Goal: Obtain resource: Download file/media

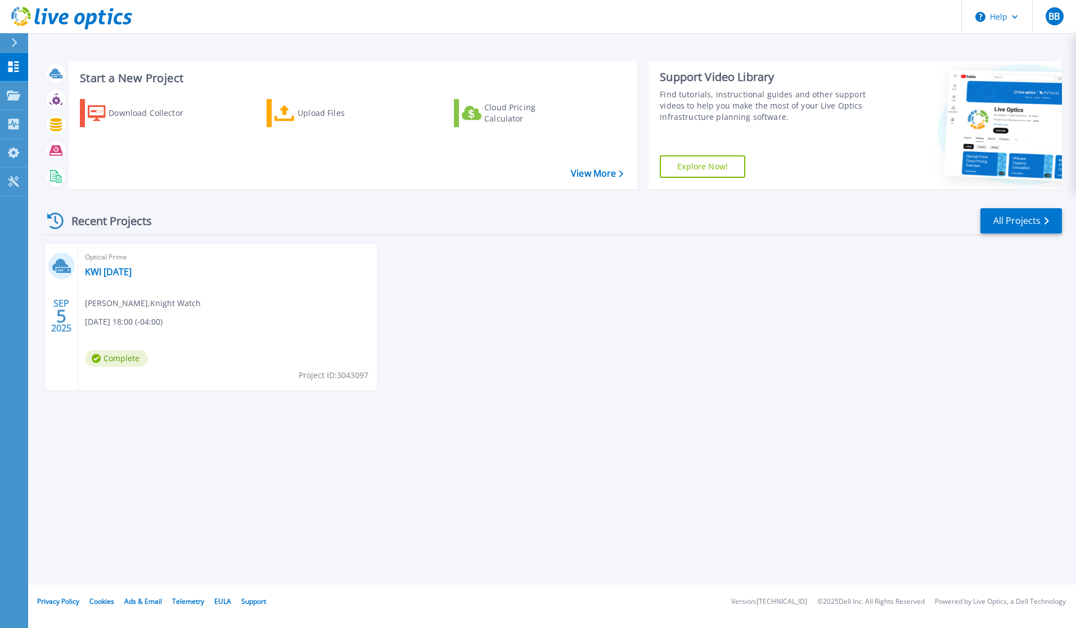
click at [500, 280] on div "SEP 5 2025 Optical Prime KWI 9-5-2025 Bjorn Bylsma , Knight Watch 09/05/2025, 1…" at bounding box center [548, 328] width 1028 height 168
click at [110, 272] on link "KWI [DATE]" at bounding box center [108, 271] width 47 height 11
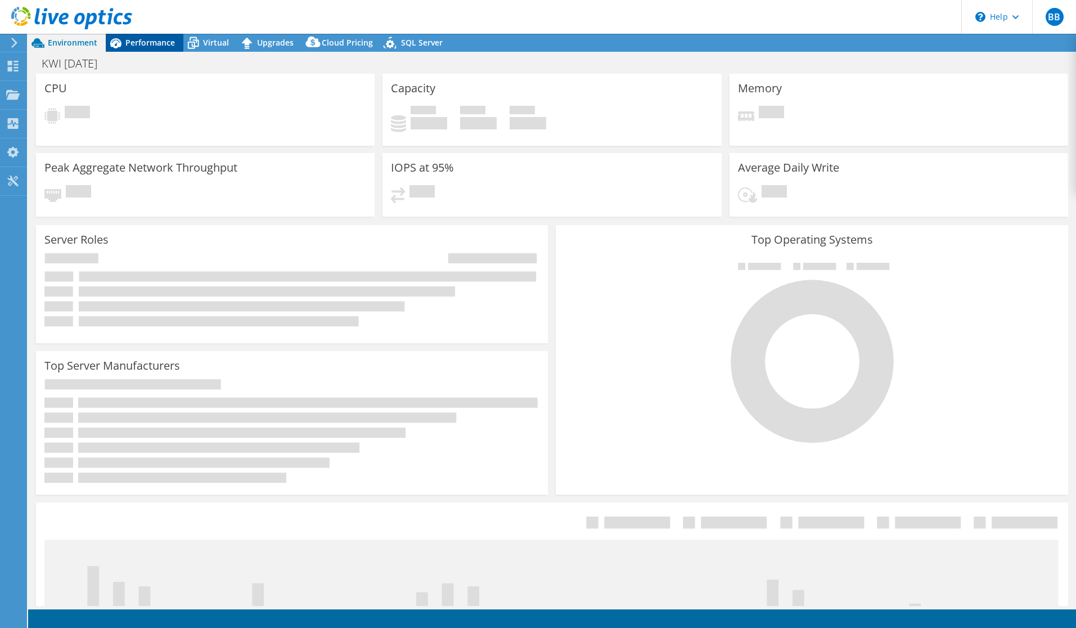
select select "USD"
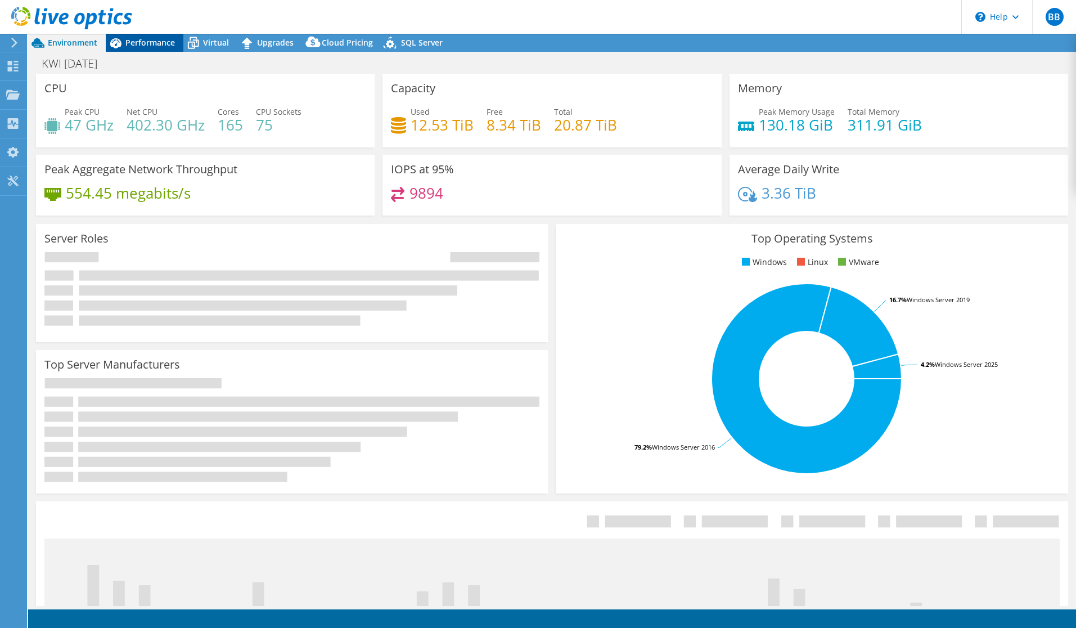
click at [152, 44] on span "Performance" at bounding box center [150, 42] width 50 height 11
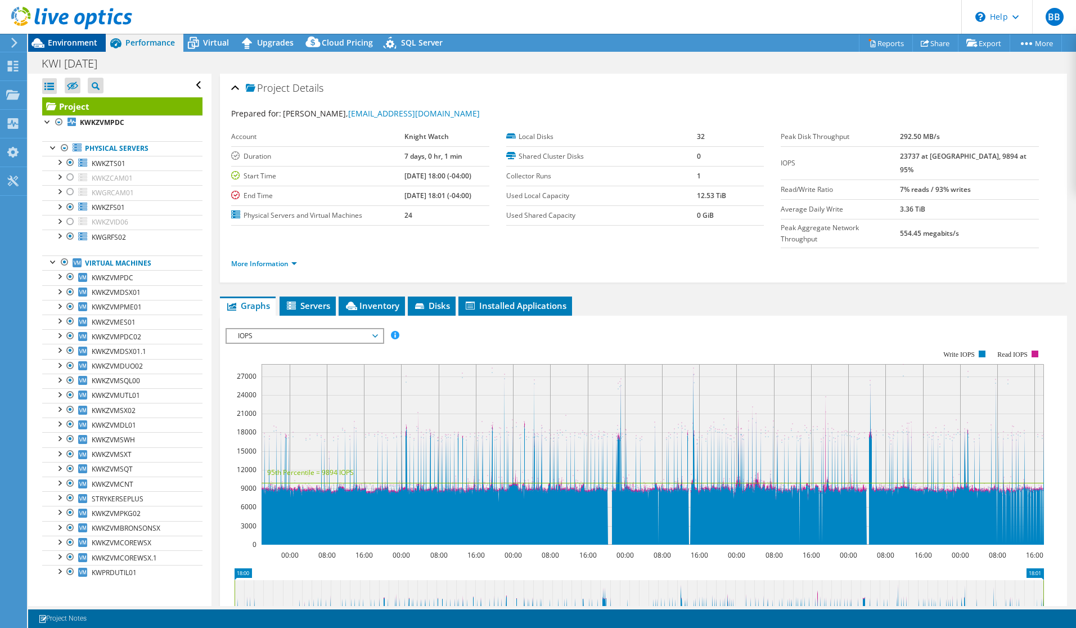
drag, startPoint x: 76, startPoint y: 44, endPoint x: 86, endPoint y: 46, distance: 9.6
click at [76, 44] on span "Environment" at bounding box center [73, 42] width 50 height 11
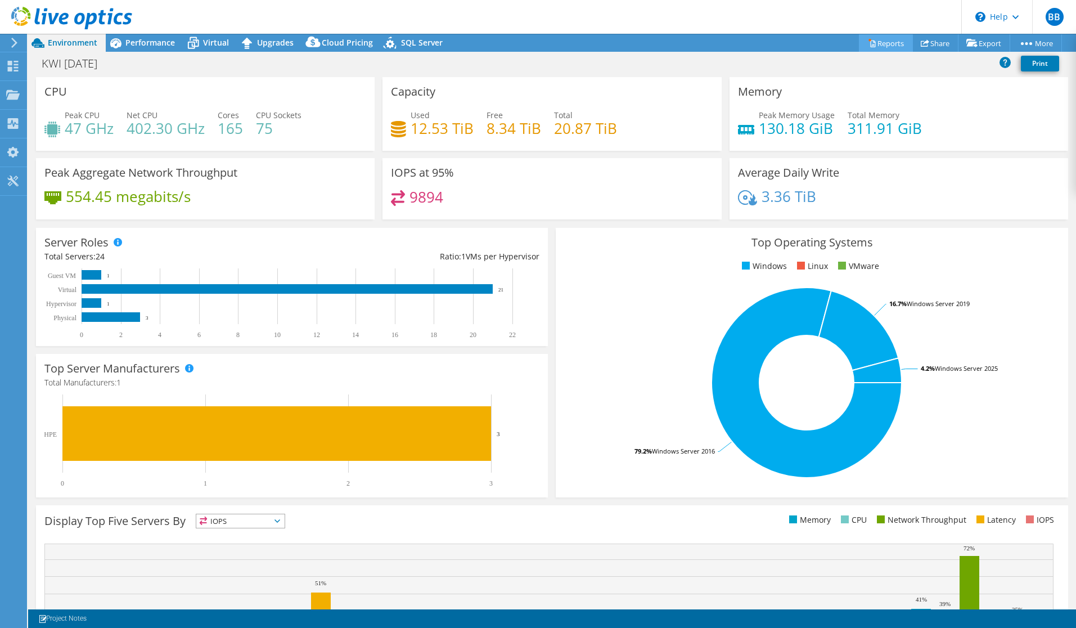
click at [881, 43] on link "Reports" at bounding box center [886, 42] width 54 height 17
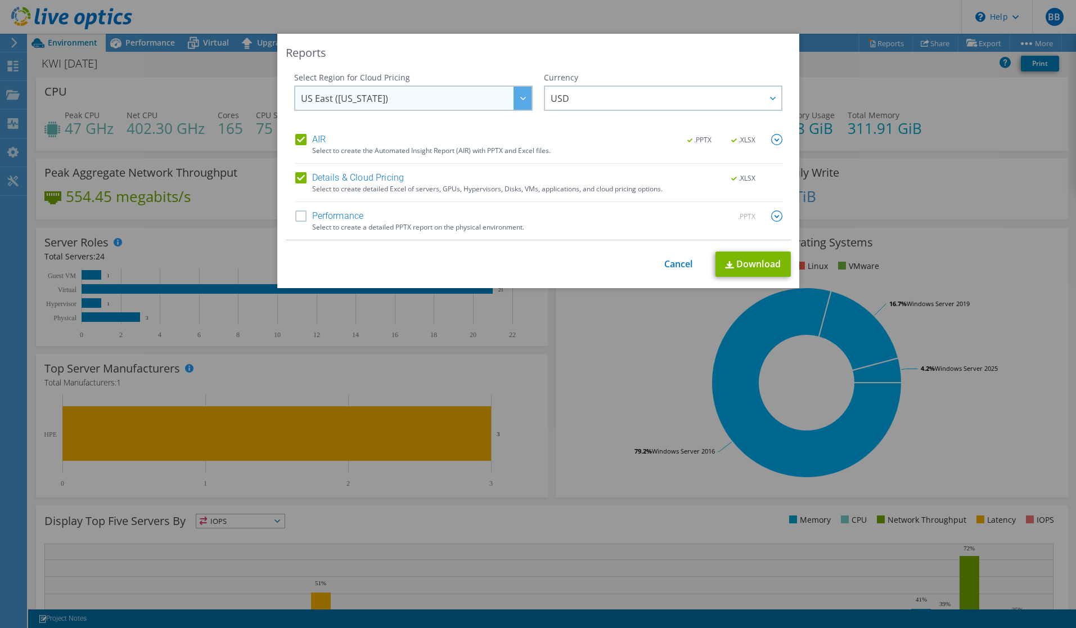
click at [516, 100] on div at bounding box center [523, 98] width 18 height 23
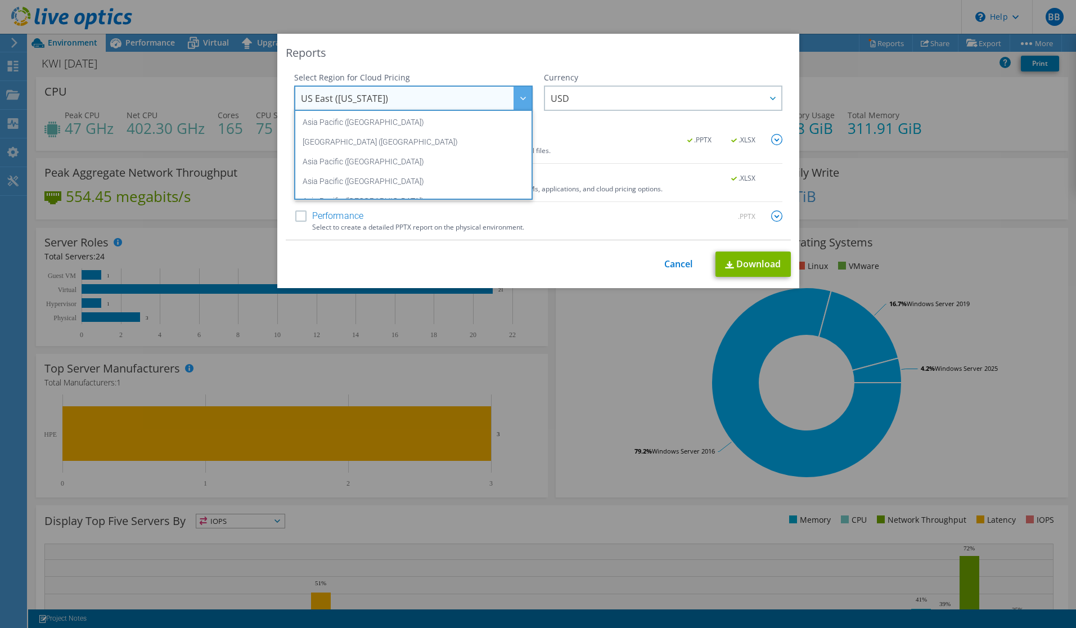
click at [502, 55] on div "Reports" at bounding box center [538, 53] width 505 height 16
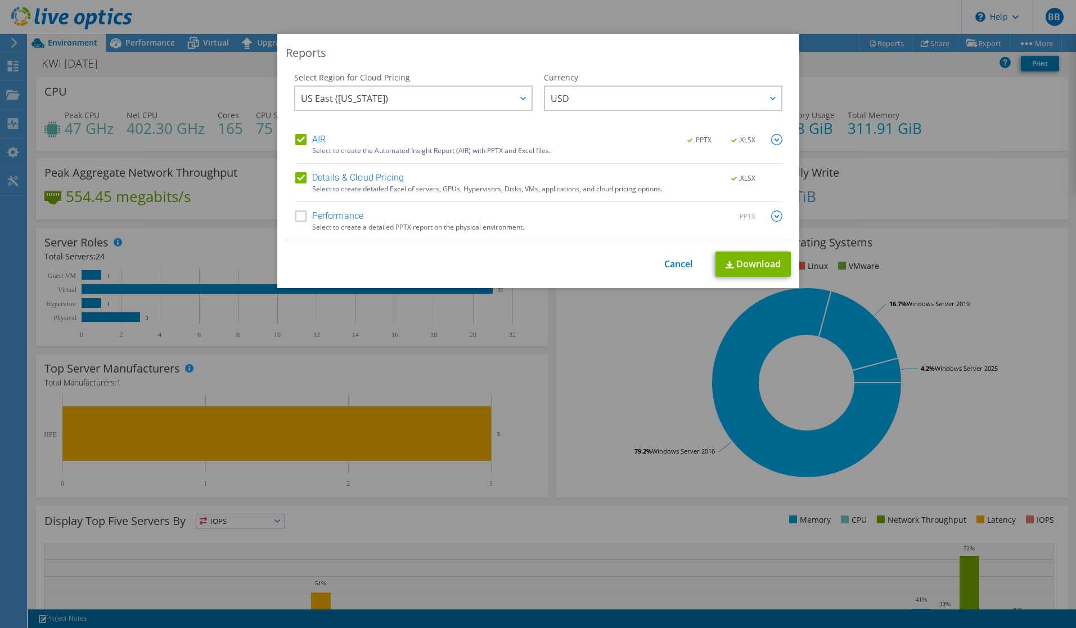
click at [296, 217] on label "Performance" at bounding box center [329, 215] width 69 height 11
click at [0, 0] on input "Performance" at bounding box center [0, 0] width 0 height 0
click at [776, 215] on img at bounding box center [776, 215] width 11 height 11
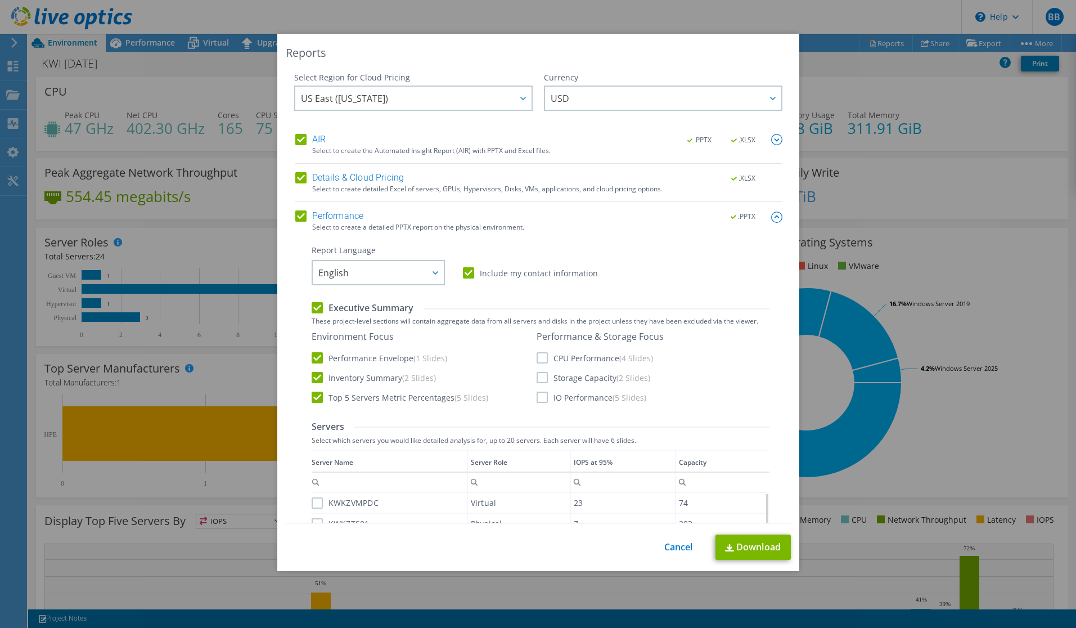
click at [771, 217] on img at bounding box center [776, 217] width 11 height 11
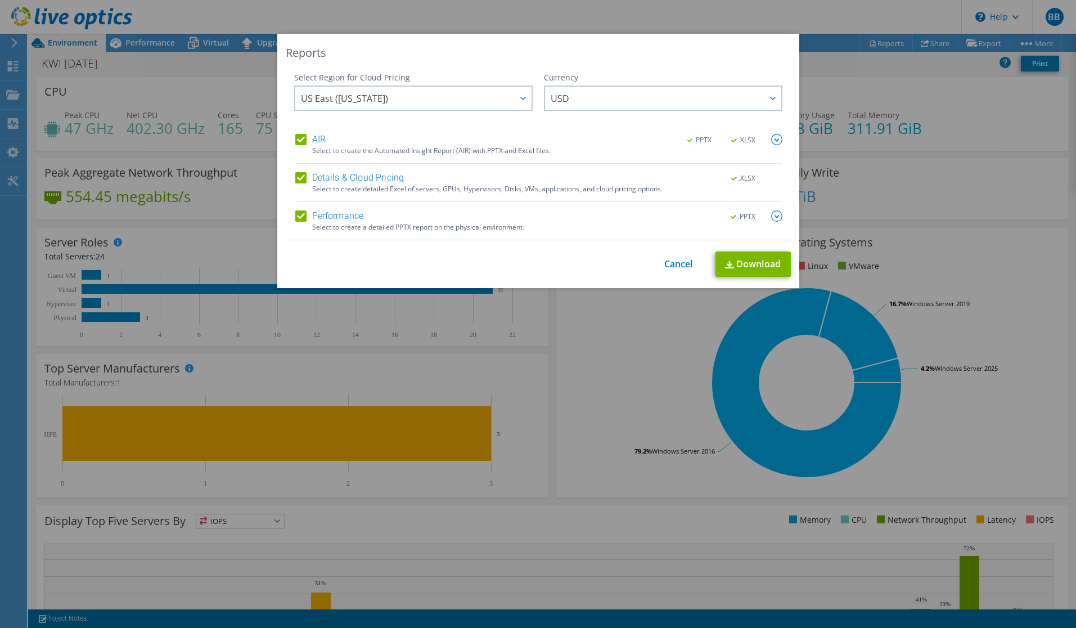
click at [771, 142] on img at bounding box center [776, 139] width 11 height 11
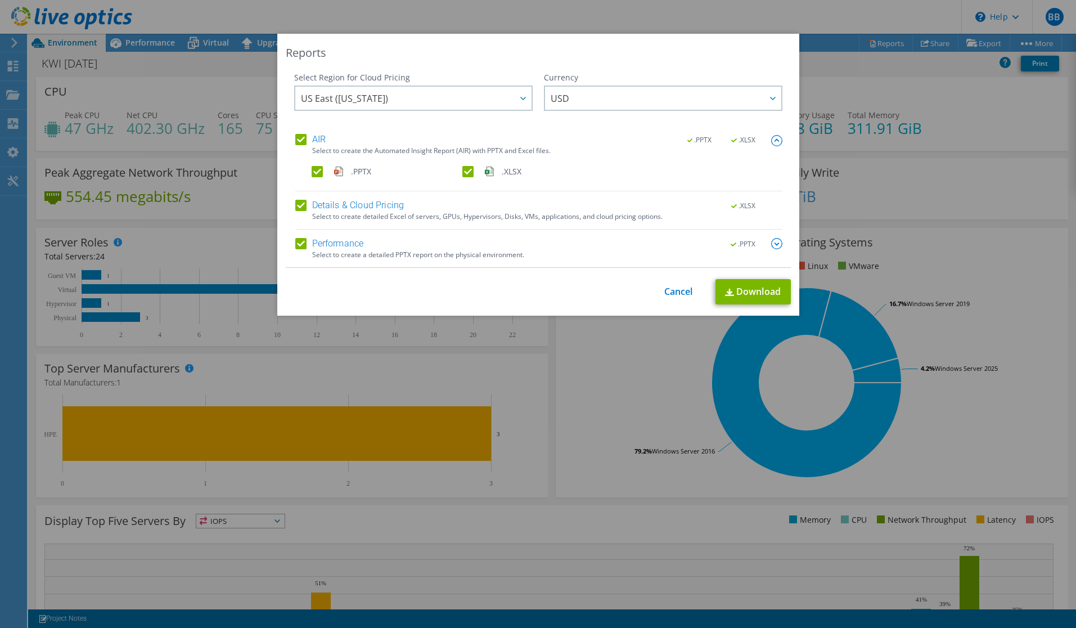
click at [773, 140] on img at bounding box center [776, 140] width 11 height 11
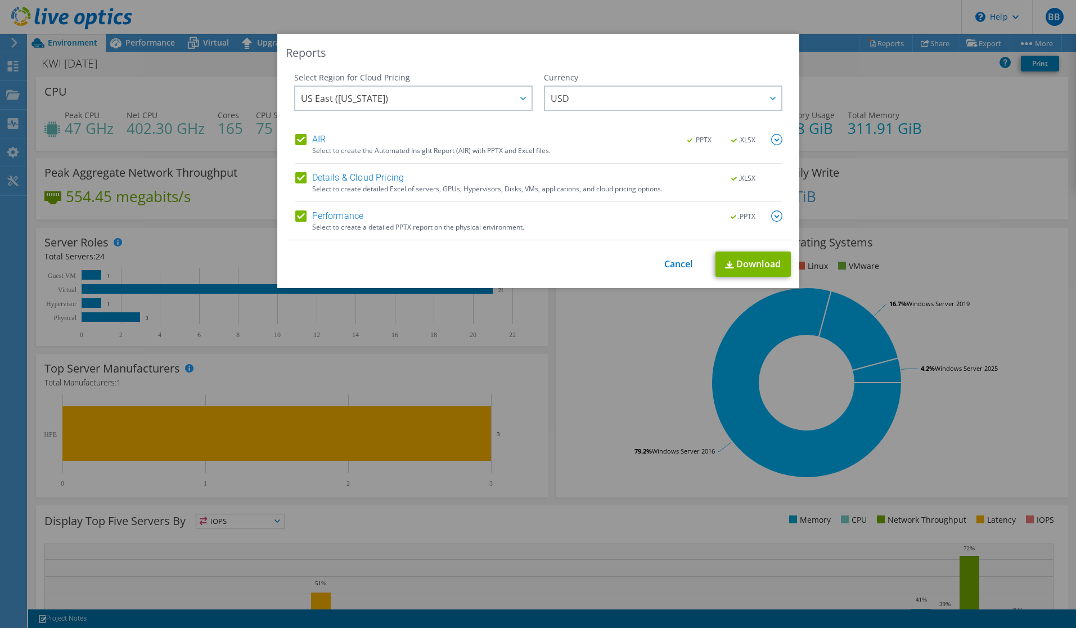
click at [772, 215] on img at bounding box center [776, 215] width 11 height 11
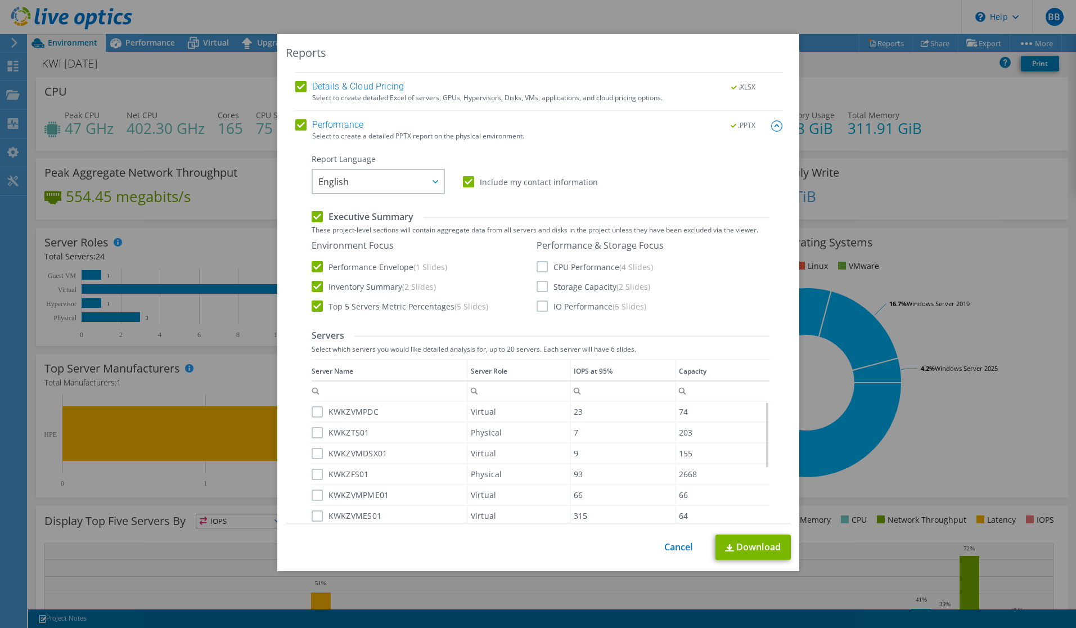
scroll to position [92, 0]
click at [537, 267] on label "CPU Performance (4 Slides)" at bounding box center [595, 265] width 116 height 11
click at [0, 0] on input "CPU Performance (4 Slides)" at bounding box center [0, 0] width 0 height 0
click at [537, 287] on label "Storage Capacity (2 Slides)" at bounding box center [594, 285] width 114 height 11
click at [0, 0] on input "Storage Capacity (2 Slides)" at bounding box center [0, 0] width 0 height 0
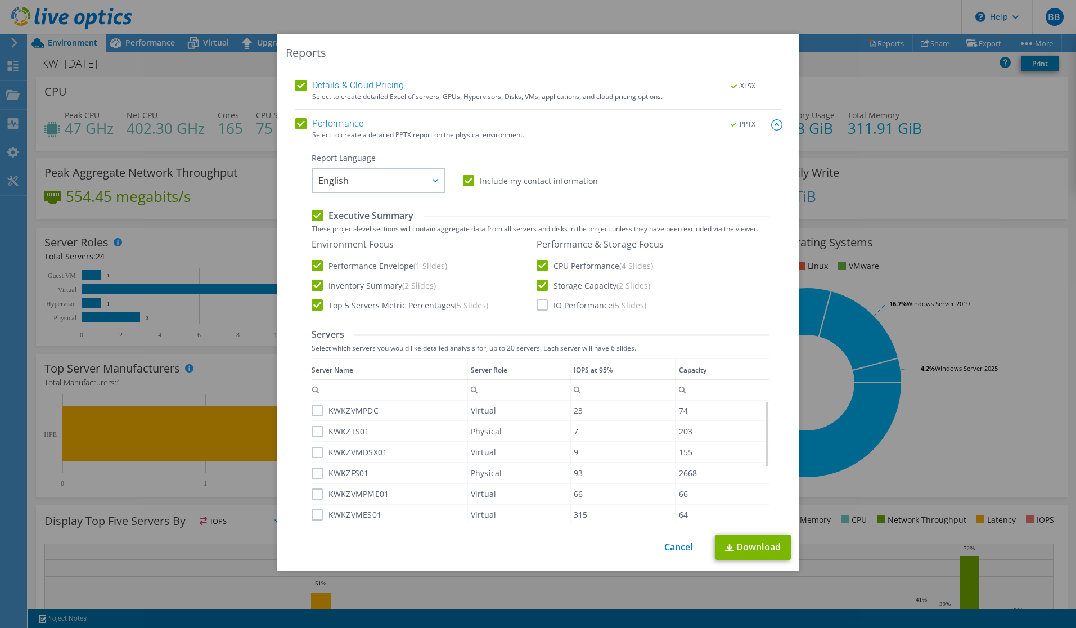
click at [540, 304] on label "IO Performance (5 Slides)" at bounding box center [592, 304] width 110 height 11
click at [0, 0] on input "IO Performance (5 Slides)" at bounding box center [0, 0] width 0 height 0
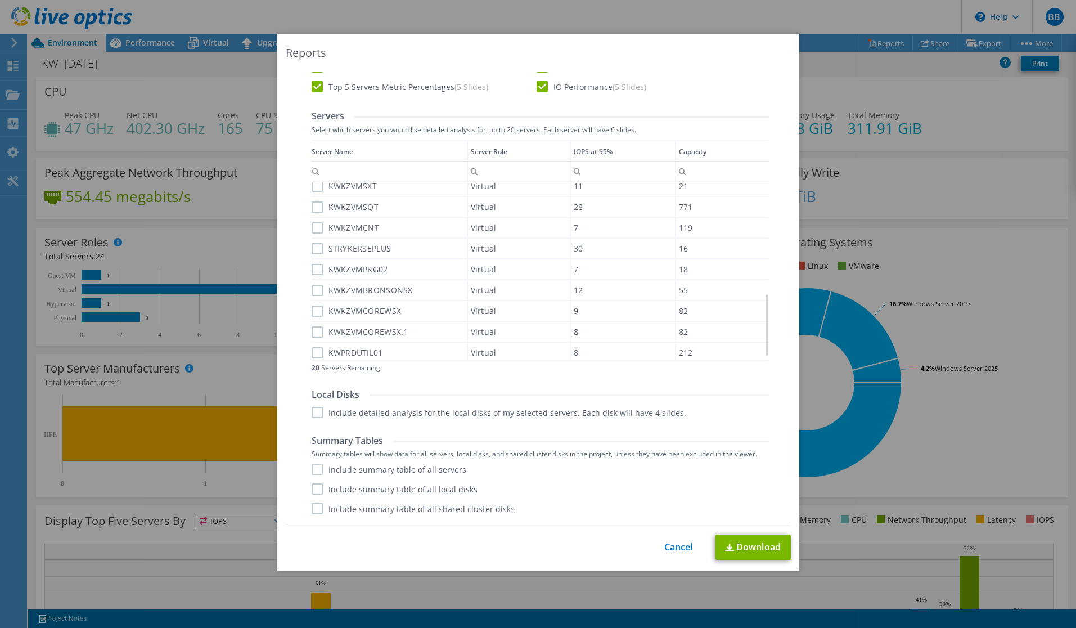
scroll to position [325, 0]
click at [312, 470] on label "Include summary table of all servers" at bounding box center [389, 469] width 155 height 11
click at [0, 0] on input "Include summary table of all servers" at bounding box center [0, 0] width 0 height 0
click at [312, 488] on label "Include summary table of all local disks" at bounding box center [395, 488] width 166 height 11
click at [0, 0] on input "Include summary table of all local disks" at bounding box center [0, 0] width 0 height 0
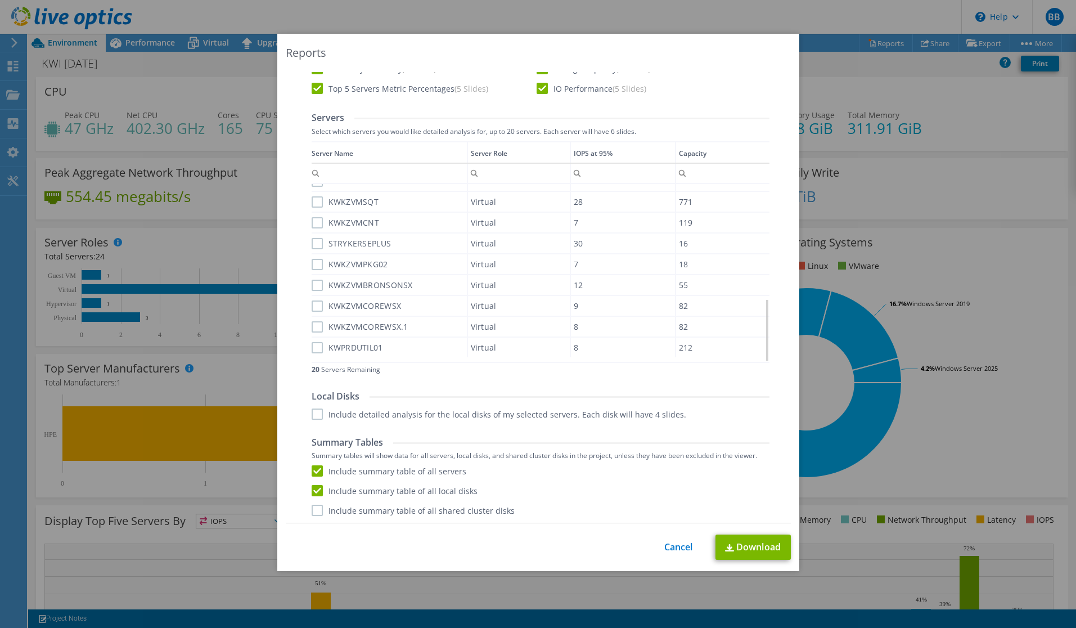
scroll to position [310, 0]
click at [312, 348] on label "KWPRDUTIL01" at bounding box center [347, 346] width 71 height 11
click at [0, 0] on input "KWPRDUTIL01" at bounding box center [0, 0] width 0 height 0
click at [313, 323] on label "KWKZVMCOREWSX.1" at bounding box center [360, 325] width 97 height 11
click at [0, 0] on input "KWKZVMCOREWSX.1" at bounding box center [0, 0] width 0 height 0
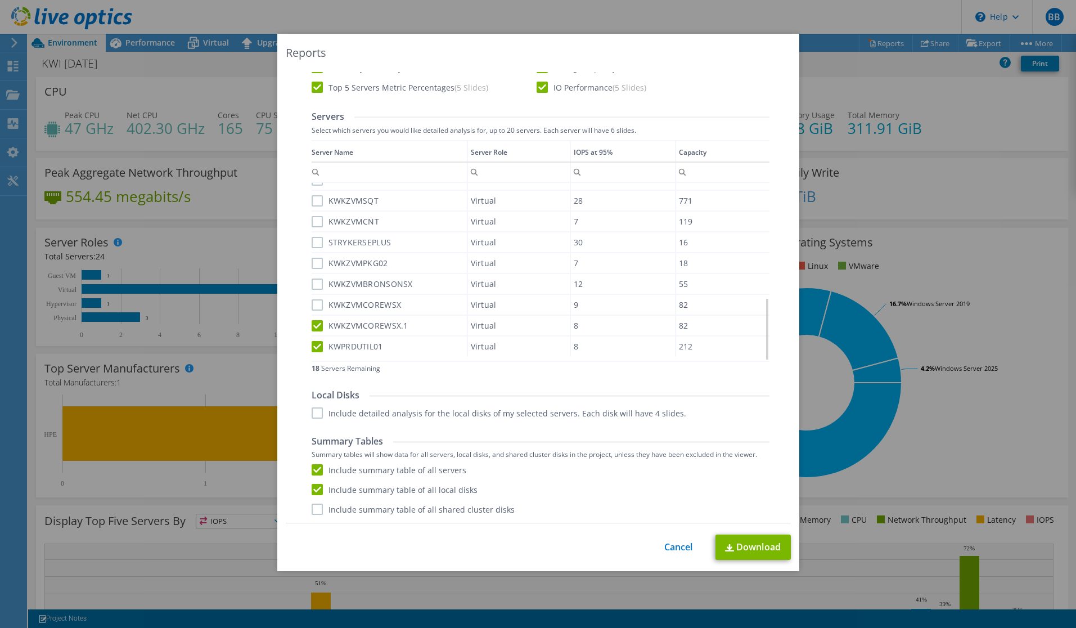
click at [312, 304] on label "KWKZVMCOREWSX" at bounding box center [357, 304] width 90 height 11
click at [0, 0] on input "KWKZVMCOREWSX" at bounding box center [0, 0] width 0 height 0
click at [314, 284] on label "KWKZVMBRONSONSX" at bounding box center [362, 283] width 101 height 11
click at [0, 0] on input "KWKZVMBRONSONSX" at bounding box center [0, 0] width 0 height 0
click at [316, 263] on label "KWKZVMPKG02" at bounding box center [350, 263] width 77 height 11
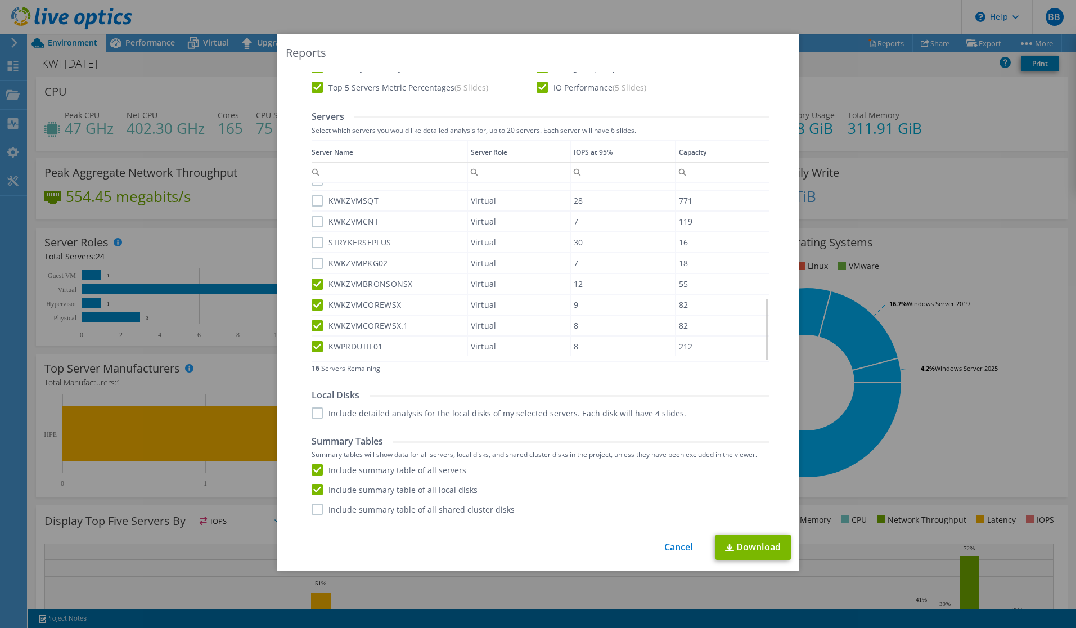
click at [0, 0] on input "KWKZVMPKG02" at bounding box center [0, 0] width 0 height 0
click at [313, 242] on label "STRYKERSEPLUS" at bounding box center [352, 242] width 80 height 11
click at [0, 0] on input "STRYKERSEPLUS" at bounding box center [0, 0] width 0 height 0
click at [314, 218] on label "KWKZVMCNT" at bounding box center [346, 221] width 68 height 11
click at [0, 0] on input "KWKZVMCNT" at bounding box center [0, 0] width 0 height 0
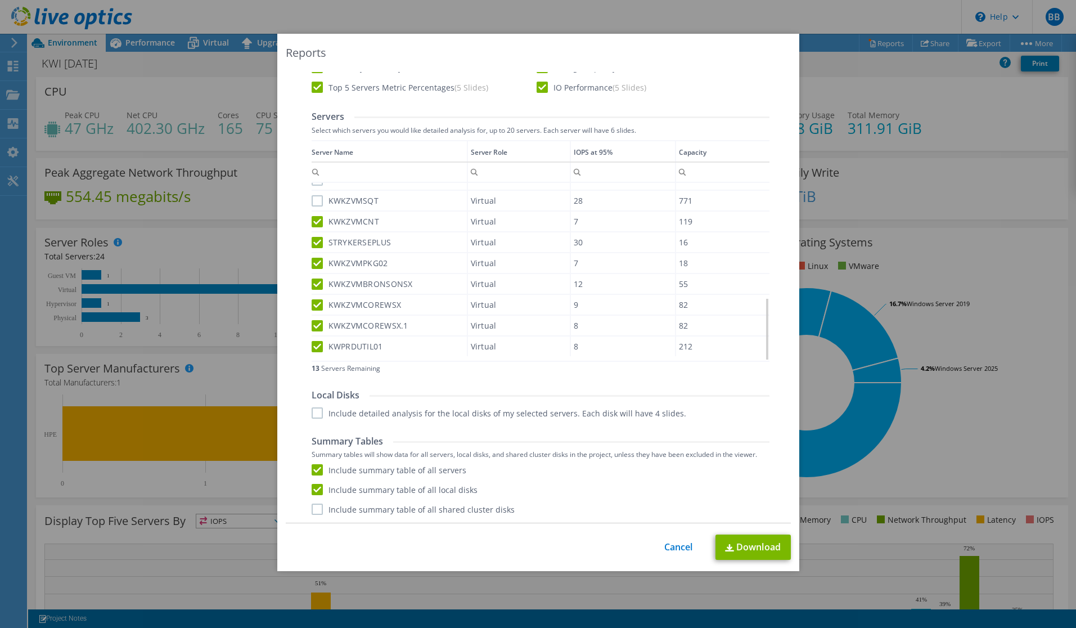
click at [313, 202] on label "KWKZVMSQT" at bounding box center [346, 200] width 68 height 11
click at [0, 0] on input "KWKZVMSQT" at bounding box center [0, 0] width 0 height 0
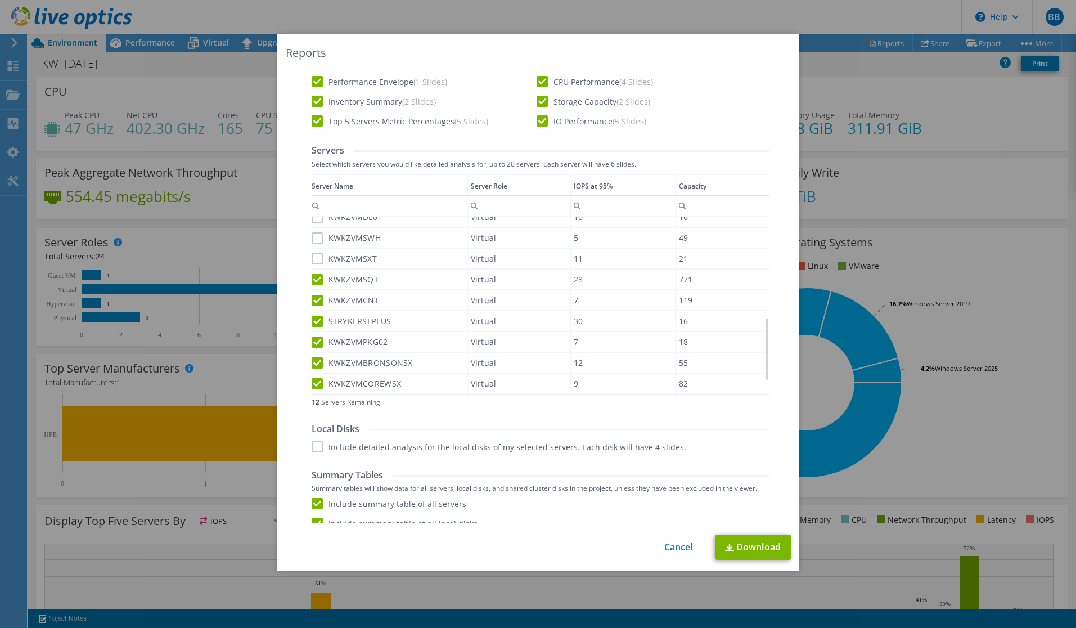
scroll to position [270, 0]
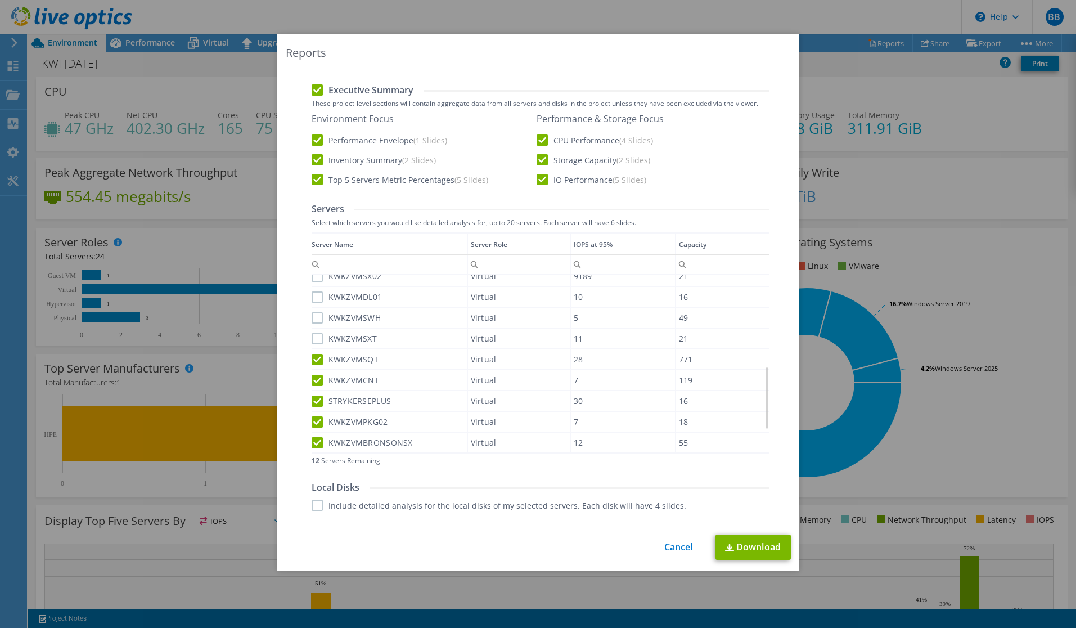
click at [313, 339] on label "KWKZVMSXT" at bounding box center [345, 338] width 66 height 11
click at [0, 0] on input "KWKZVMSXT" at bounding box center [0, 0] width 0 height 0
click at [314, 315] on label "KWKZVMSWH" at bounding box center [347, 317] width 70 height 11
click at [0, 0] on input "KWKZVMSWH" at bounding box center [0, 0] width 0 height 0
click at [313, 294] on label "KWKZVMDL01" at bounding box center [347, 296] width 71 height 11
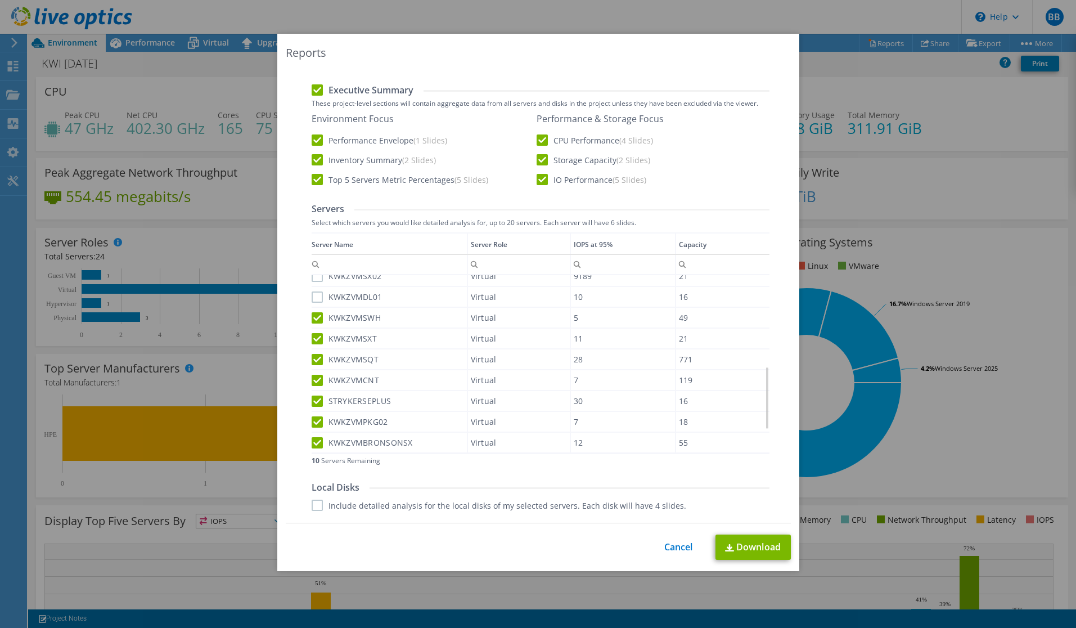
click at [0, 0] on input "KWKZVMDL01" at bounding box center [0, 0] width 0 height 0
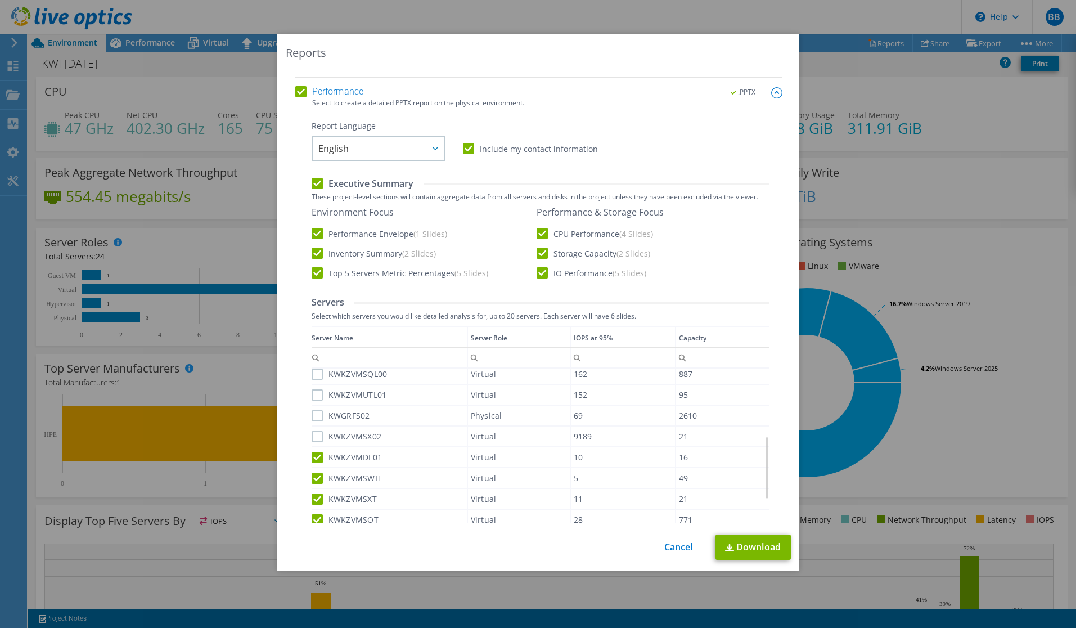
click at [312, 437] on label "KWKZVMSX02" at bounding box center [347, 436] width 70 height 11
click at [0, 0] on input "KWKZVMSX02" at bounding box center [0, 0] width 0 height 0
click at [313, 395] on label "KWKZVMUTL01" at bounding box center [349, 394] width 75 height 11
click at [0, 0] on input "KWKZVMUTL01" at bounding box center [0, 0] width 0 height 0
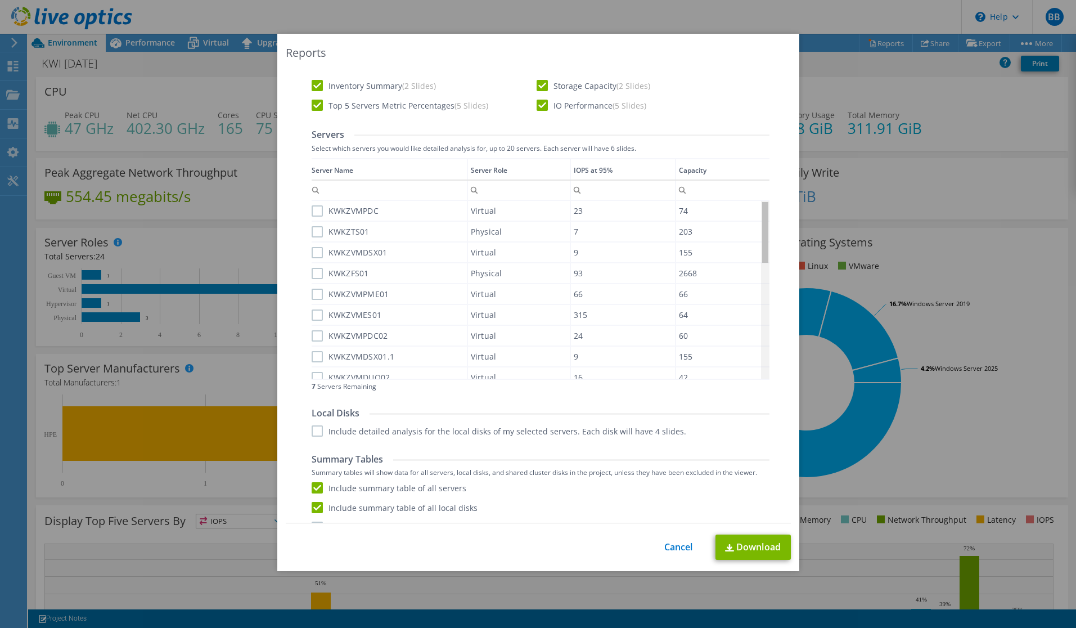
drag, startPoint x: 762, startPoint y: 263, endPoint x: 767, endPoint y: 213, distance: 50.8
click at [767, 213] on body "BB End User Bjorn Bylsma bbylsma@knightwatch.net Knight Watch My Profile Log Ou…" at bounding box center [538, 314] width 1076 height 628
click at [313, 213] on label "KWKZVMPDC" at bounding box center [346, 210] width 68 height 11
click at [0, 0] on input "KWKZVMPDC" at bounding box center [0, 0] width 0 height 0
click at [313, 254] on label "KWKZVMDSX01" at bounding box center [350, 252] width 76 height 11
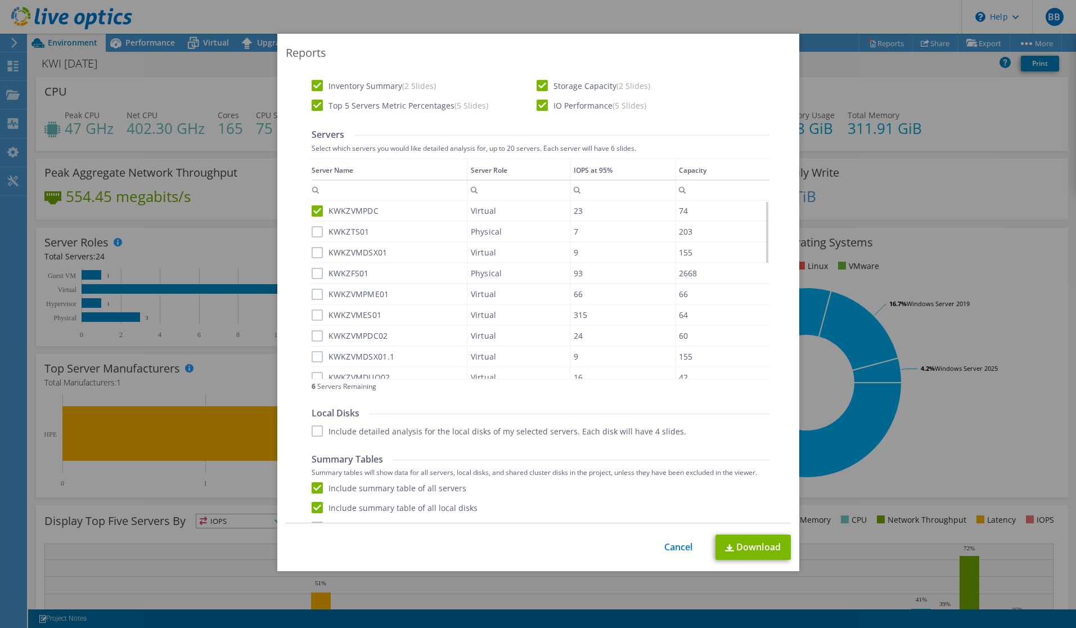
click at [0, 0] on input "KWKZVMDSX01" at bounding box center [0, 0] width 0 height 0
click at [314, 294] on label "KWKZVMPME01" at bounding box center [351, 294] width 78 height 11
click at [0, 0] on input "KWKZVMPME01" at bounding box center [0, 0] width 0 height 0
click at [312, 318] on label "KWKZVMES01" at bounding box center [347, 314] width 70 height 11
click at [0, 0] on input "KWKZVMES01" at bounding box center [0, 0] width 0 height 0
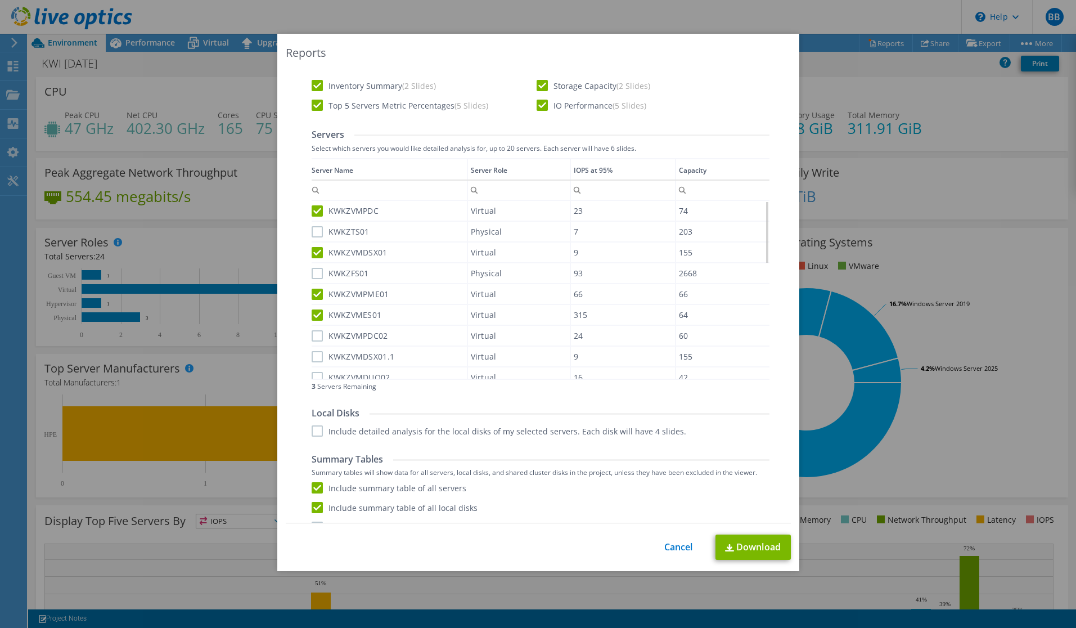
click at [312, 335] on label "KWKZVMPDC02" at bounding box center [350, 335] width 77 height 11
click at [0, 0] on input "KWKZVMPDC02" at bounding box center [0, 0] width 0 height 0
click at [313, 358] on label "KWKZVMDSX01.1" at bounding box center [353, 356] width 83 height 11
click at [0, 0] on input "KWKZVMDSX01.1" at bounding box center [0, 0] width 0 height 0
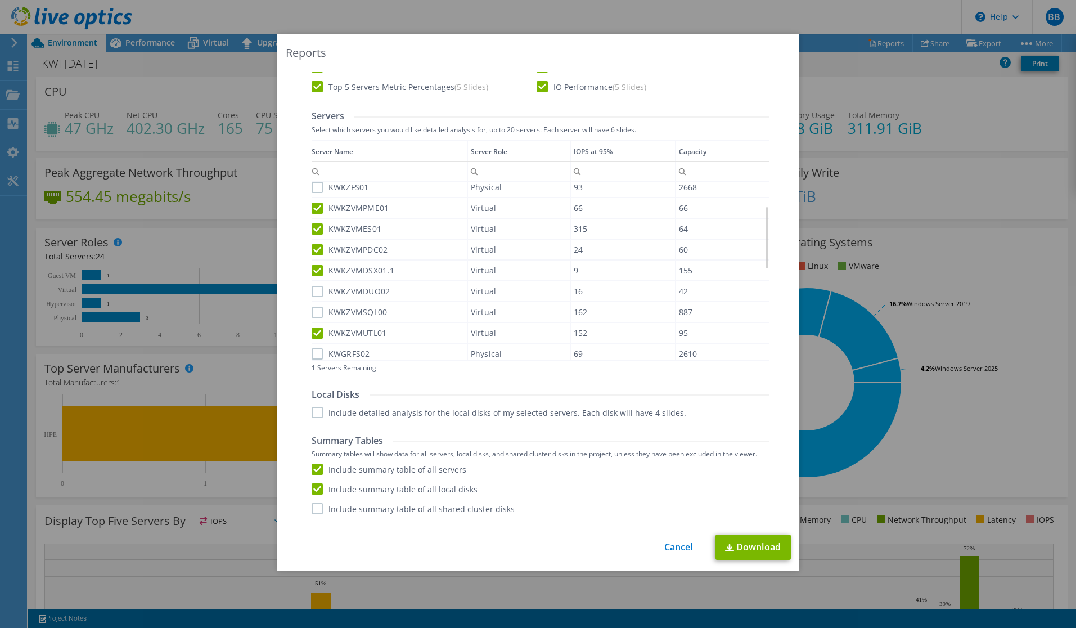
click at [312, 311] on label "KWKZVMSQL00" at bounding box center [350, 312] width 76 height 11
click at [0, 0] on input "KWKZVMSQL00" at bounding box center [0, 0] width 0 height 0
click at [313, 292] on label "KWKZVMDUO02" at bounding box center [351, 291] width 79 height 11
click at [0, 0] on input "KWKZVMDUO02" at bounding box center [0, 0] width 0 height 0
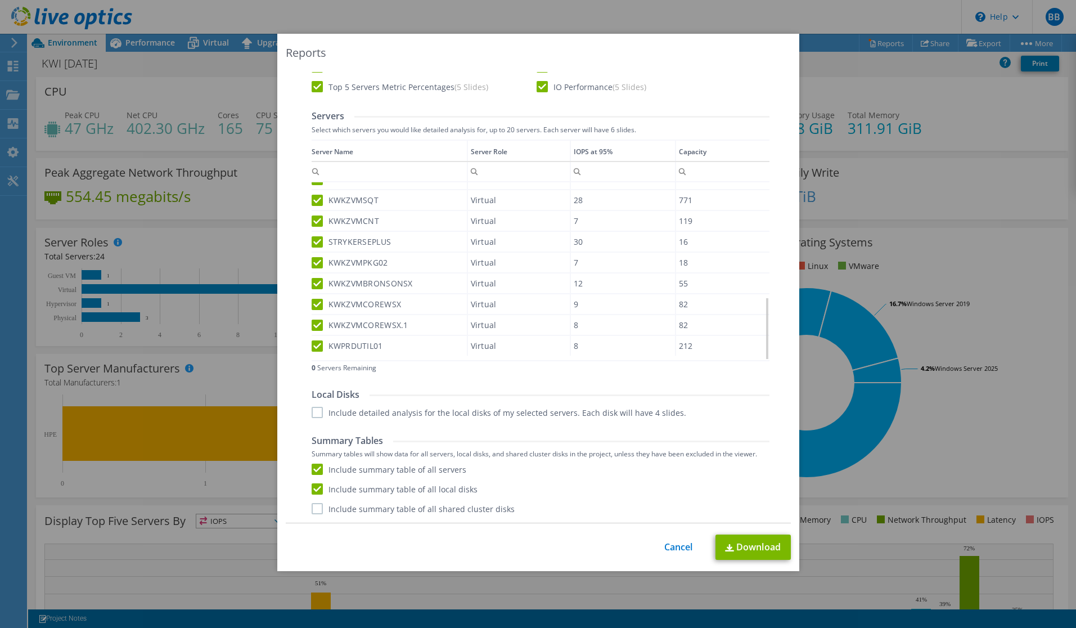
click at [313, 243] on label "STRYKERSEPLUS" at bounding box center [352, 241] width 80 height 11
click at [0, 0] on input "STRYKERSEPLUS" at bounding box center [0, 0] width 0 height 0
click at [314, 285] on label "KWKZVMBRONSONSX" at bounding box center [362, 283] width 101 height 11
click at [0, 0] on input "KWKZVMBRONSONSX" at bounding box center [0, 0] width 0 height 0
click at [316, 347] on label "KWKZVMPKG02" at bounding box center [350, 344] width 77 height 11
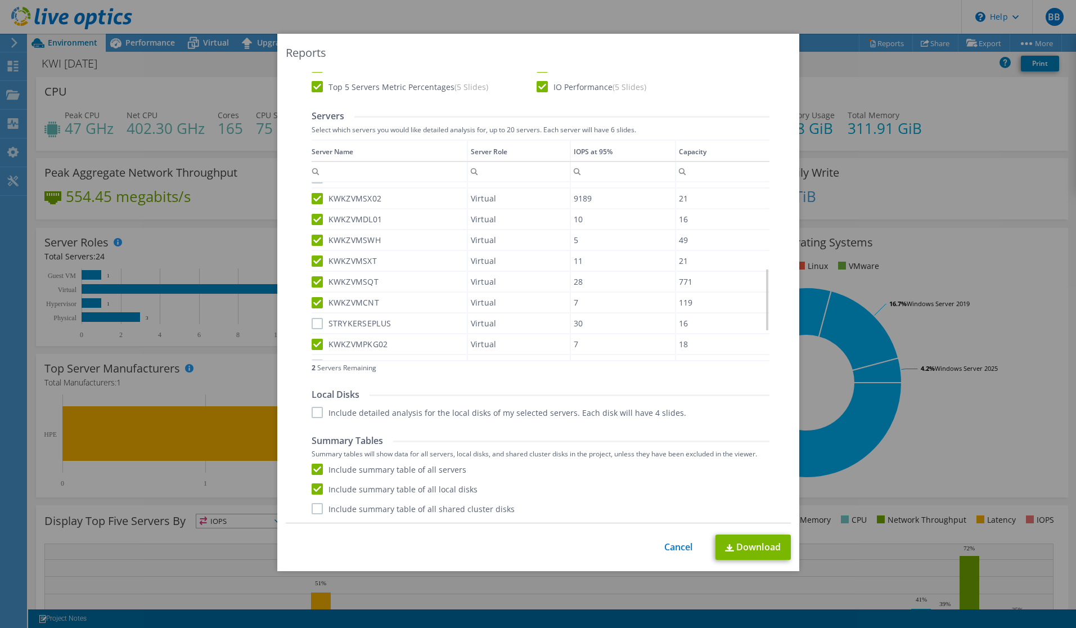
click at [0, 0] on input "KWKZVMPKG02" at bounding box center [0, 0] width 0 height 0
click at [317, 345] on label "KWPRDUTIL01" at bounding box center [347, 345] width 71 height 11
click at [0, 0] on input "KWPRDUTIL01" at bounding box center [0, 0] width 0 height 0
click at [312, 326] on label "KWKZVMCOREWSX.1" at bounding box center [360, 325] width 97 height 11
click at [0, 0] on input "KWKZVMCOREWSX.1" at bounding box center [0, 0] width 0 height 0
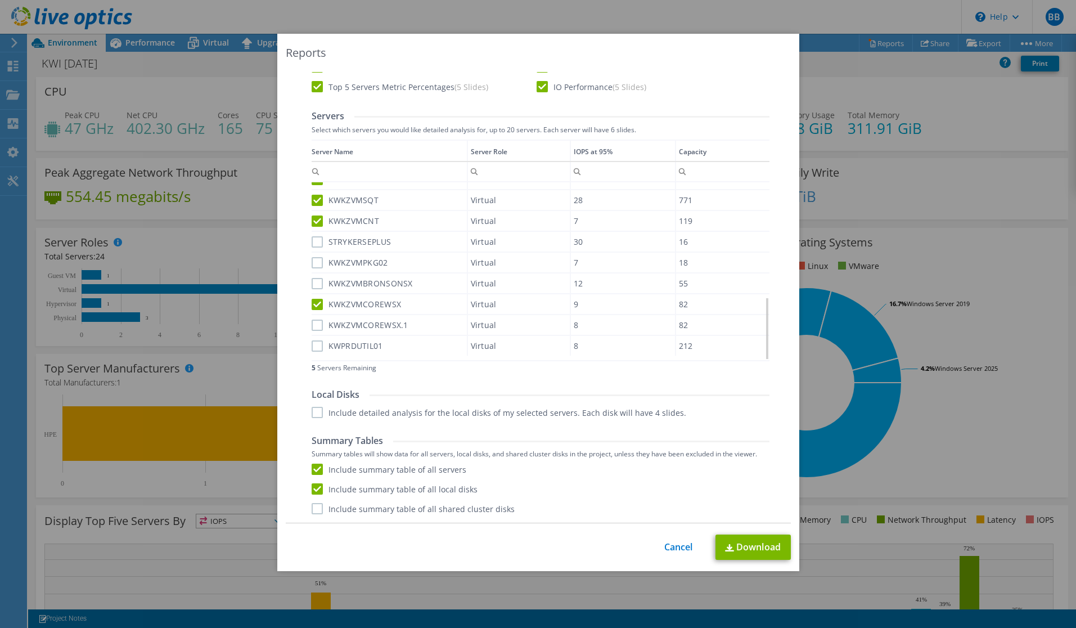
click at [314, 307] on label "KWKZVMCOREWSX" at bounding box center [357, 304] width 90 height 11
click at [0, 0] on input "KWKZVMCOREWSX" at bounding box center [0, 0] width 0 height 0
click at [312, 221] on label "KWKZVMCNT" at bounding box center [346, 220] width 68 height 11
click at [0, 0] on input "KWKZVMCNT" at bounding box center [0, 0] width 0 height 0
click at [312, 203] on label "KWKZVMSQT" at bounding box center [346, 200] width 68 height 11
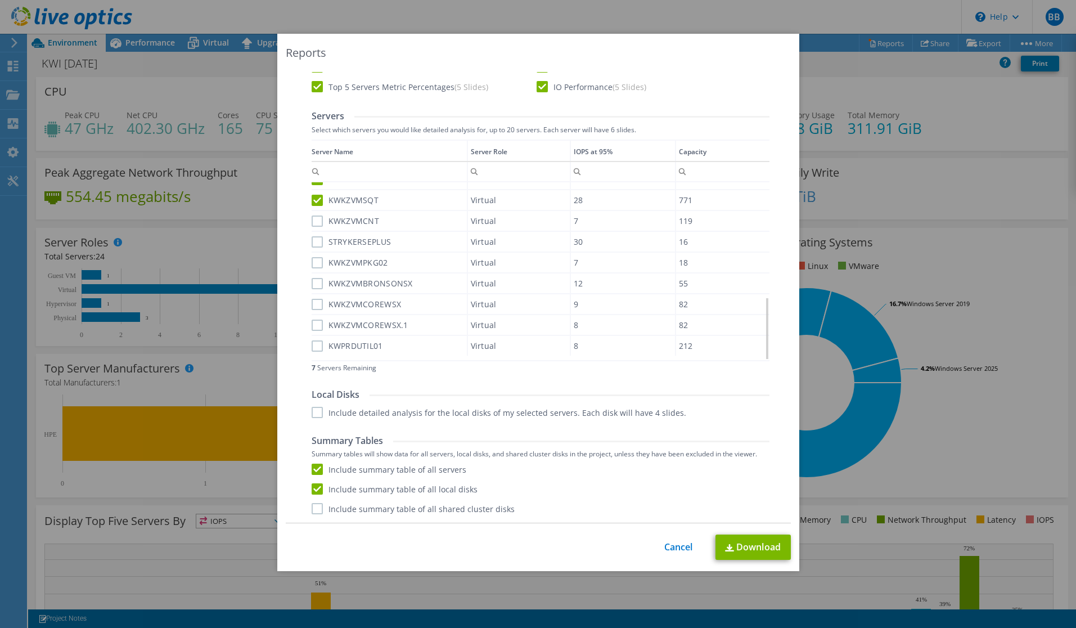
click at [0, 0] on input "KWKZVMSQT" at bounding box center [0, 0] width 0 height 0
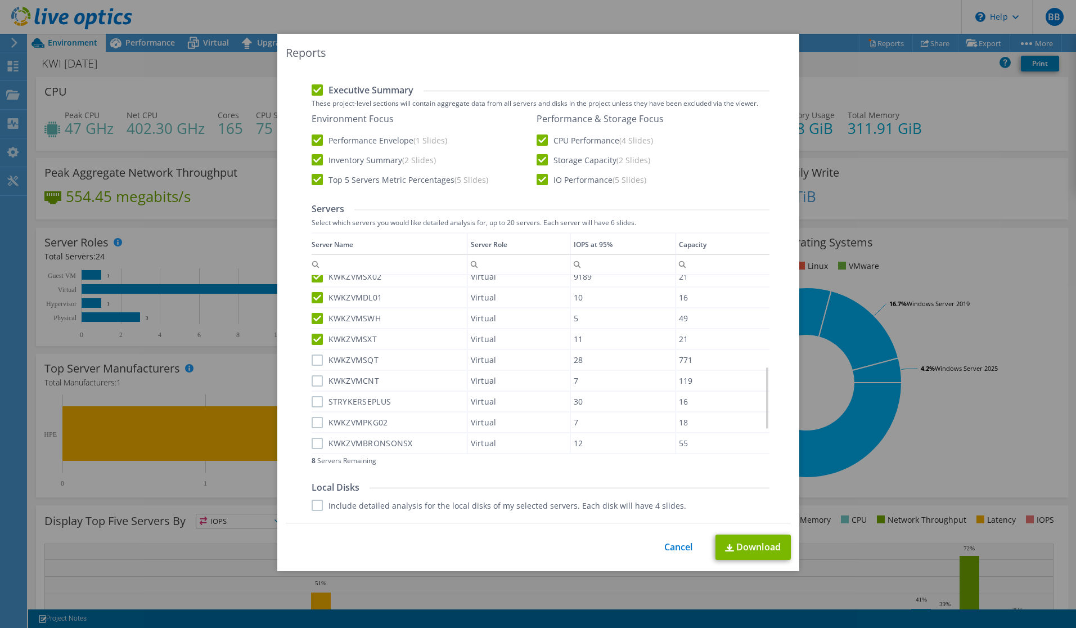
click at [315, 340] on label "KWKZVMSXT" at bounding box center [345, 339] width 66 height 11
click at [0, 0] on input "KWKZVMSXT" at bounding box center [0, 0] width 0 height 0
click at [313, 322] on label "KWKZVMSWH" at bounding box center [347, 318] width 70 height 11
click at [0, 0] on input "KWKZVMSWH" at bounding box center [0, 0] width 0 height 0
click at [314, 300] on label "KWKZVMDL01" at bounding box center [347, 297] width 71 height 11
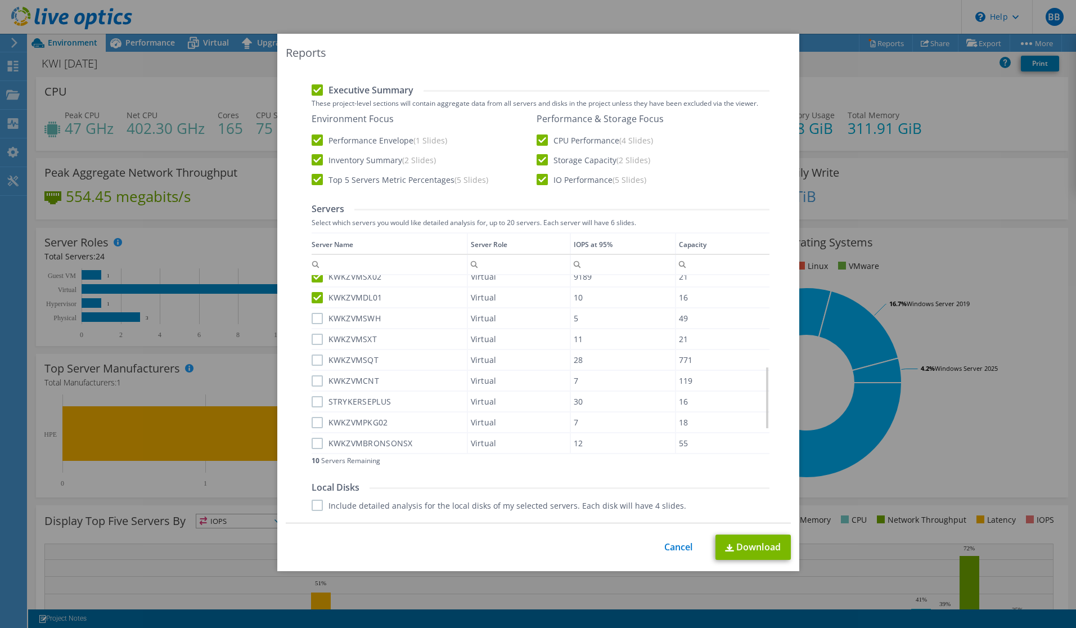
click at [0, 0] on input "KWKZVMDL01" at bounding box center [0, 0] width 0 height 0
click at [314, 278] on label "KWKZVMSX02" at bounding box center [347, 276] width 70 height 11
click at [0, 0] on input "KWKZVMSX02" at bounding box center [0, 0] width 0 height 0
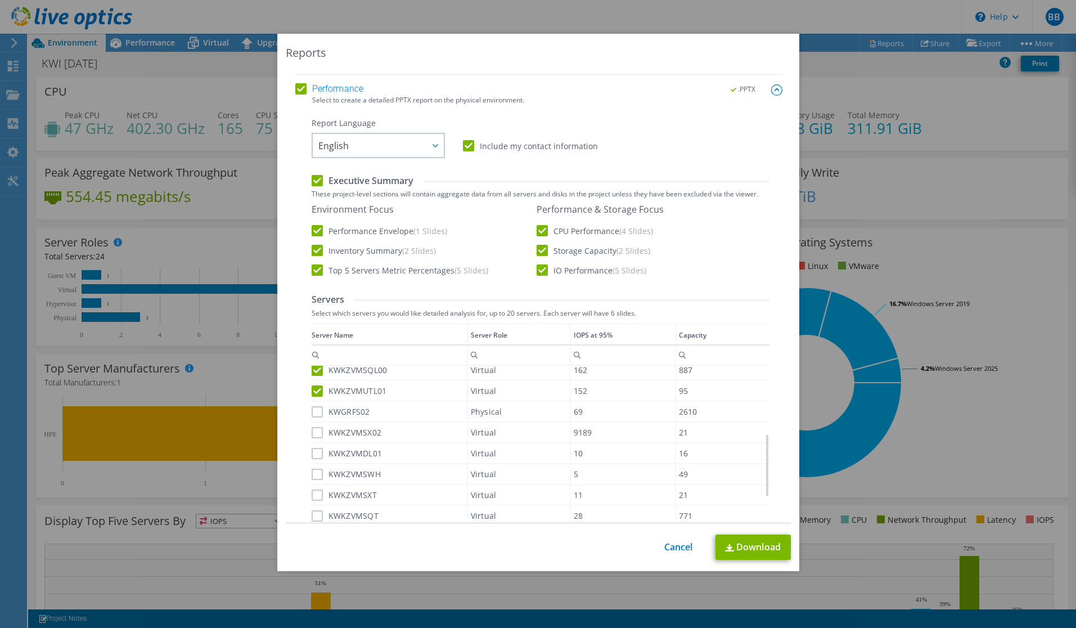
click at [317, 382] on div "KWKZVMUTL01" at bounding box center [389, 391] width 155 height 20
click at [312, 374] on label "KWKZVMSQL00" at bounding box center [350, 372] width 76 height 11
click at [0, 0] on input "KWKZVMSQL00" at bounding box center [0, 0] width 0 height 0
drag, startPoint x: 313, startPoint y: 389, endPoint x: 316, endPoint y: 394, distance: 6.1
click at [313, 390] on div "KWKZVMUTL01" at bounding box center [389, 395] width 155 height 20
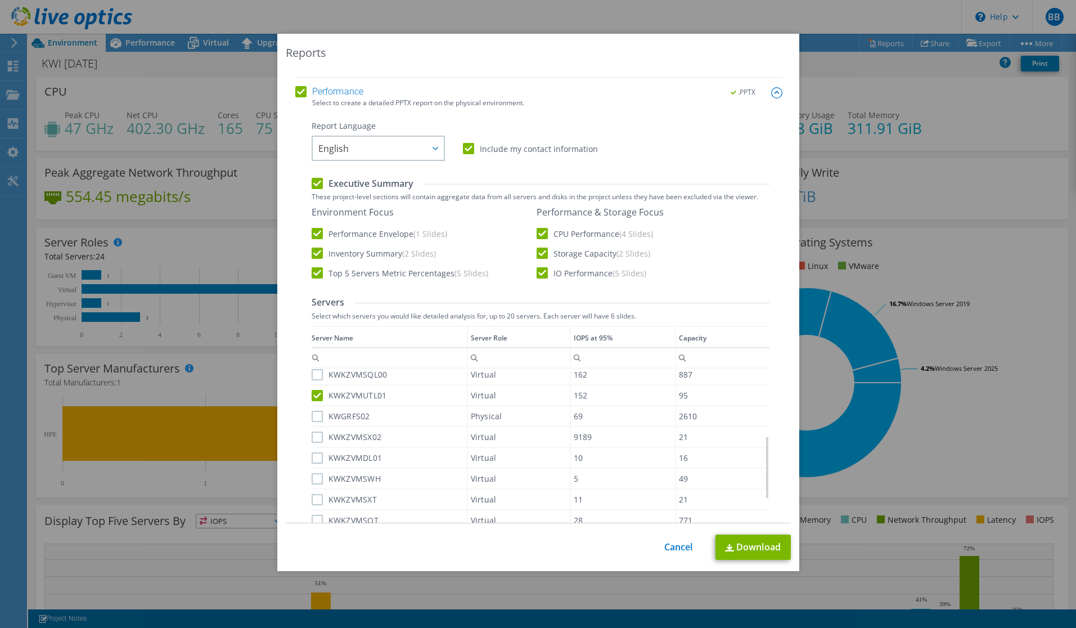
click at [313, 394] on label "KWKZVMUTL01" at bounding box center [349, 395] width 75 height 11
click at [0, 0] on input "KWKZVMUTL01" at bounding box center [0, 0] width 0 height 0
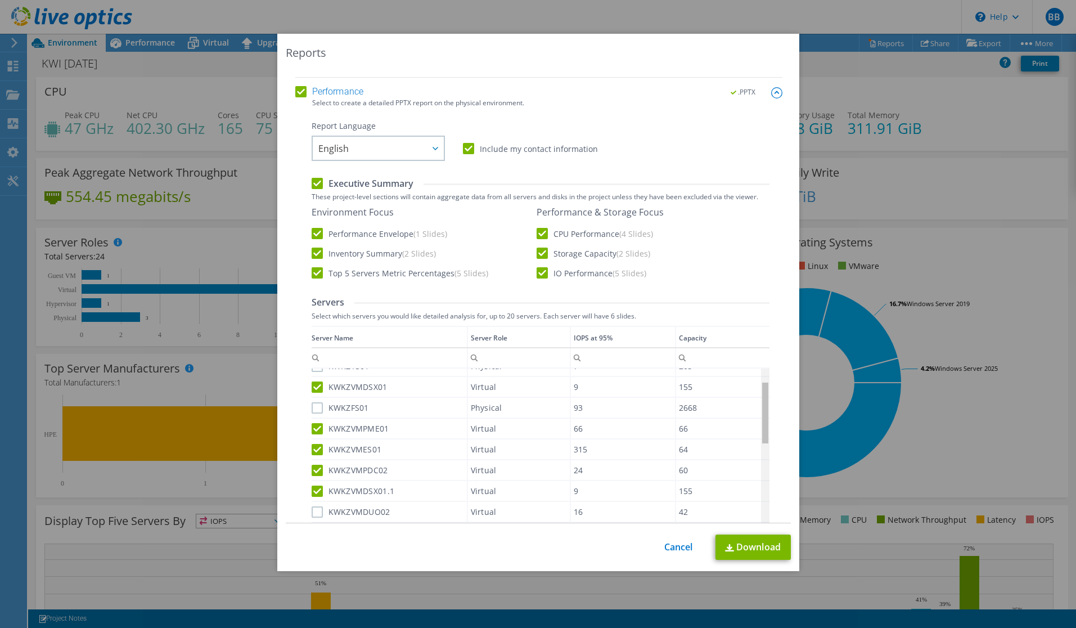
drag, startPoint x: 762, startPoint y: 469, endPoint x: 764, endPoint y: 408, distance: 60.8
click at [764, 408] on body "BB End User Bjorn Bylsma bbylsma@knightwatch.net Knight Watch My Profile Log Ou…" at bounding box center [538, 314] width 1076 height 628
click at [312, 491] on label "KWKZVMDSX01.1" at bounding box center [353, 491] width 83 height 11
click at [0, 0] on input "KWKZVMDSX01.1" at bounding box center [0, 0] width 0 height 0
click at [312, 472] on label "KWKZVMPDC02" at bounding box center [350, 470] width 77 height 11
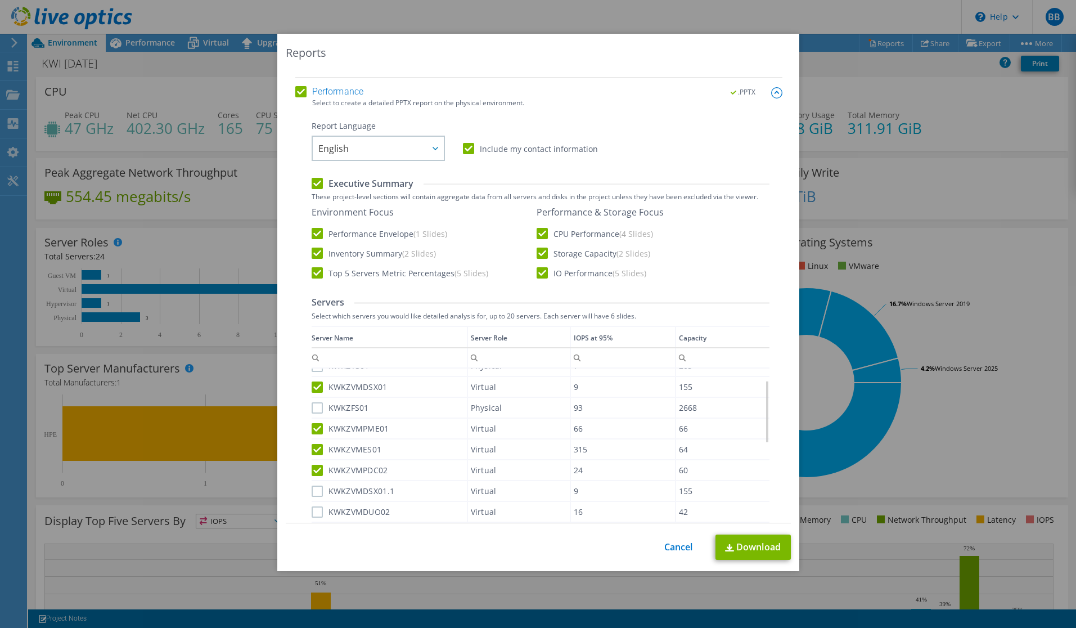
click at [0, 0] on input "KWKZVMPDC02" at bounding box center [0, 0] width 0 height 0
drag, startPoint x: 312, startPoint y: 448, endPoint x: 313, endPoint y: 435, distance: 13.0
click at [312, 448] on label "KWKZVMES01" at bounding box center [347, 449] width 70 height 11
click at [0, 0] on input "KWKZVMES01" at bounding box center [0, 0] width 0 height 0
click at [313, 432] on label "KWKZVMPME01" at bounding box center [351, 428] width 78 height 11
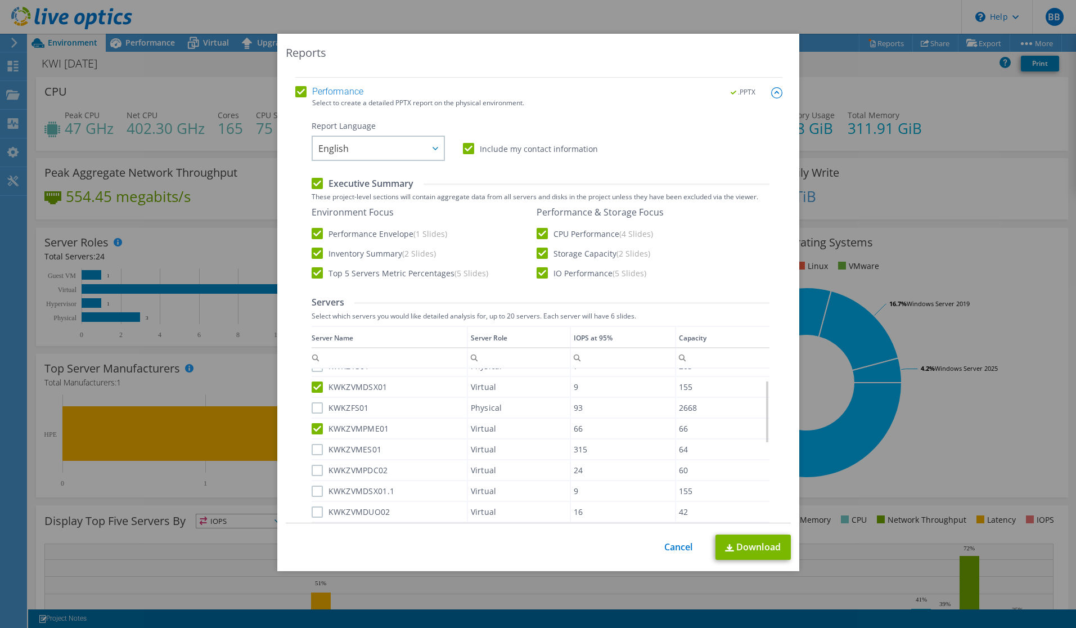
click at [0, 0] on input "KWKZVMPME01" at bounding box center [0, 0] width 0 height 0
click at [315, 385] on label "KWKZVMDSX01" at bounding box center [350, 386] width 76 height 11
click at [0, 0] on input "KWKZVMDSX01" at bounding box center [0, 0] width 0 height 0
drag, startPoint x: 761, startPoint y: 418, endPoint x: 767, endPoint y: 394, distance: 24.8
click at [767, 394] on body "BB End User Bjorn Bylsma bbylsma@knightwatch.net Knight Watch My Profile Log Ou…" at bounding box center [538, 314] width 1076 height 628
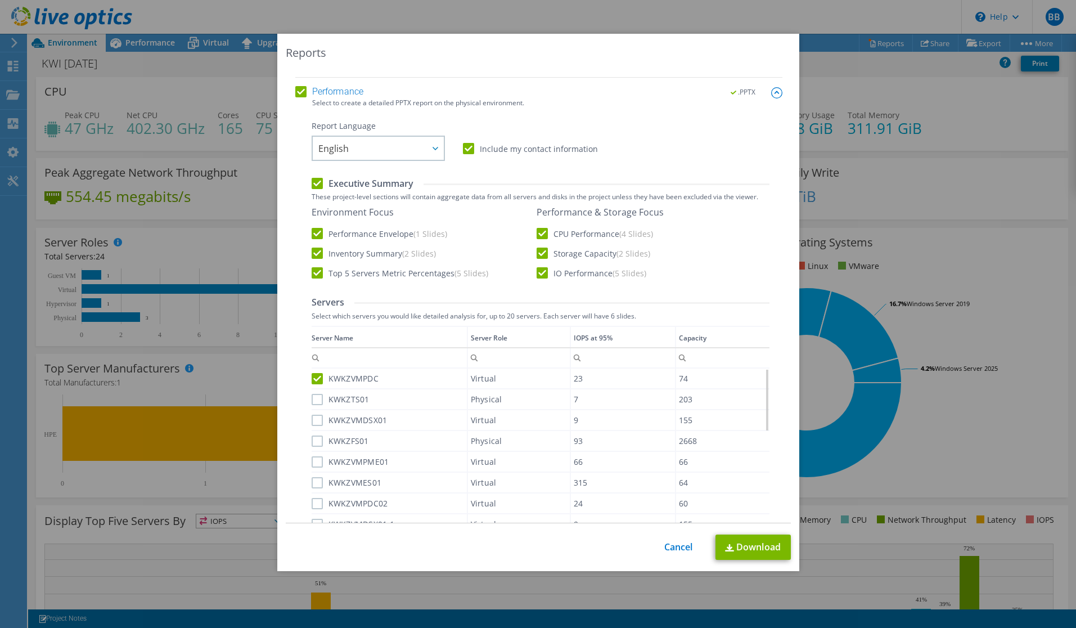
click at [312, 381] on label "KWKZVMPDC" at bounding box center [346, 378] width 68 height 11
click at [0, 0] on input "KWKZVMPDC" at bounding box center [0, 0] width 0 height 0
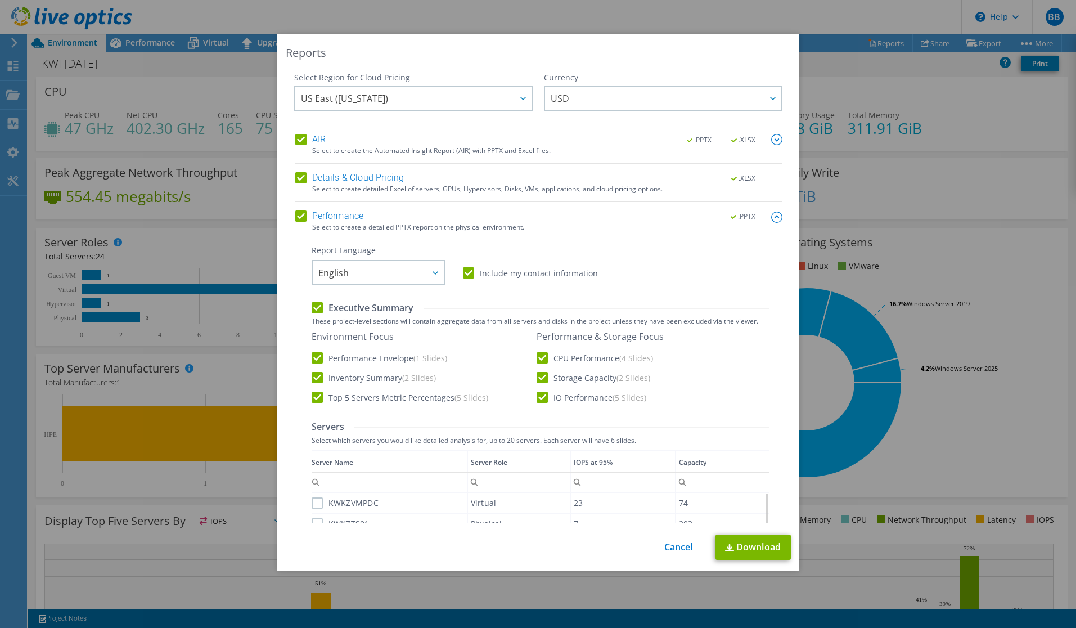
click at [464, 272] on label "Include my contact information" at bounding box center [530, 272] width 135 height 11
click at [0, 0] on input "Include my contact information" at bounding box center [0, 0] width 0 height 0
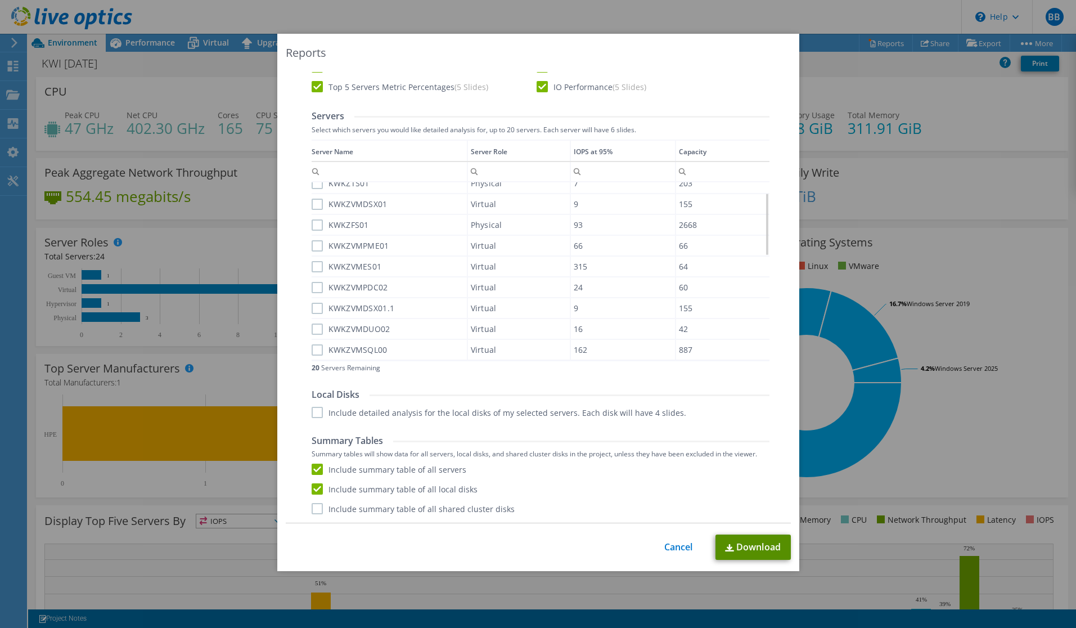
click at [738, 546] on link "Download" at bounding box center [753, 546] width 75 height 25
drag, startPoint x: 696, startPoint y: 56, endPoint x: 722, endPoint y: 206, distance: 151.9
click at [696, 56] on div "Reports" at bounding box center [538, 53] width 505 height 16
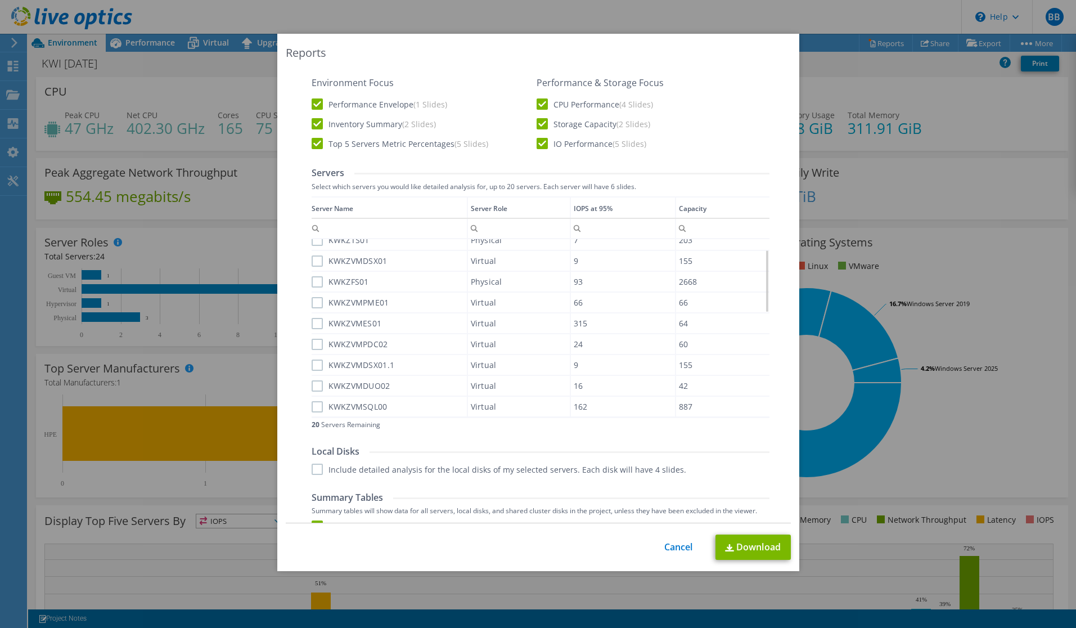
scroll to position [0, 0]
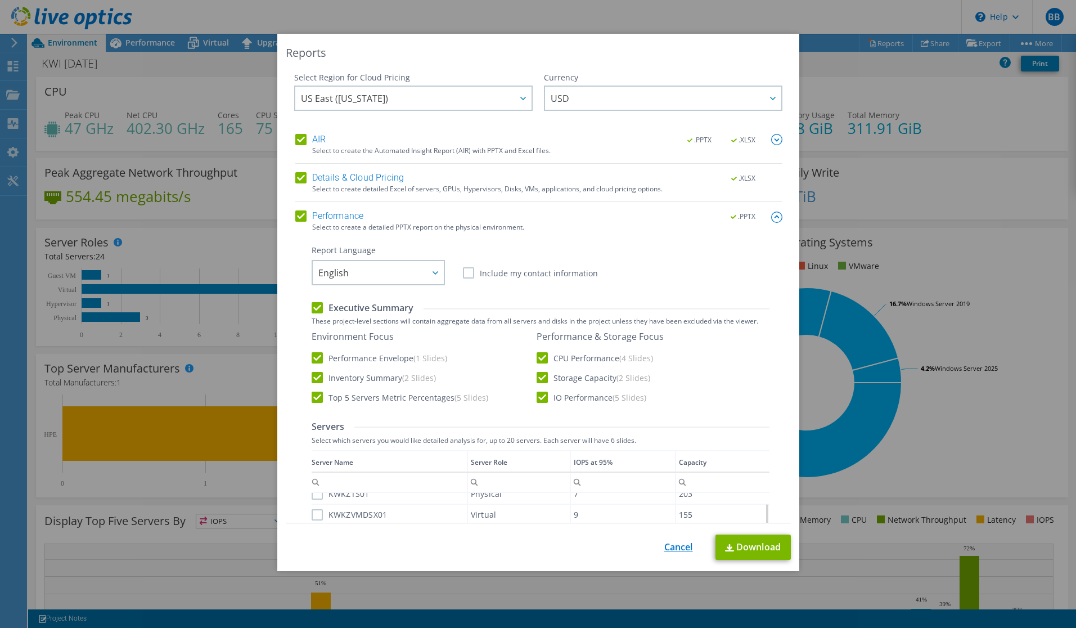
click at [666, 545] on link "Cancel" at bounding box center [678, 547] width 29 height 11
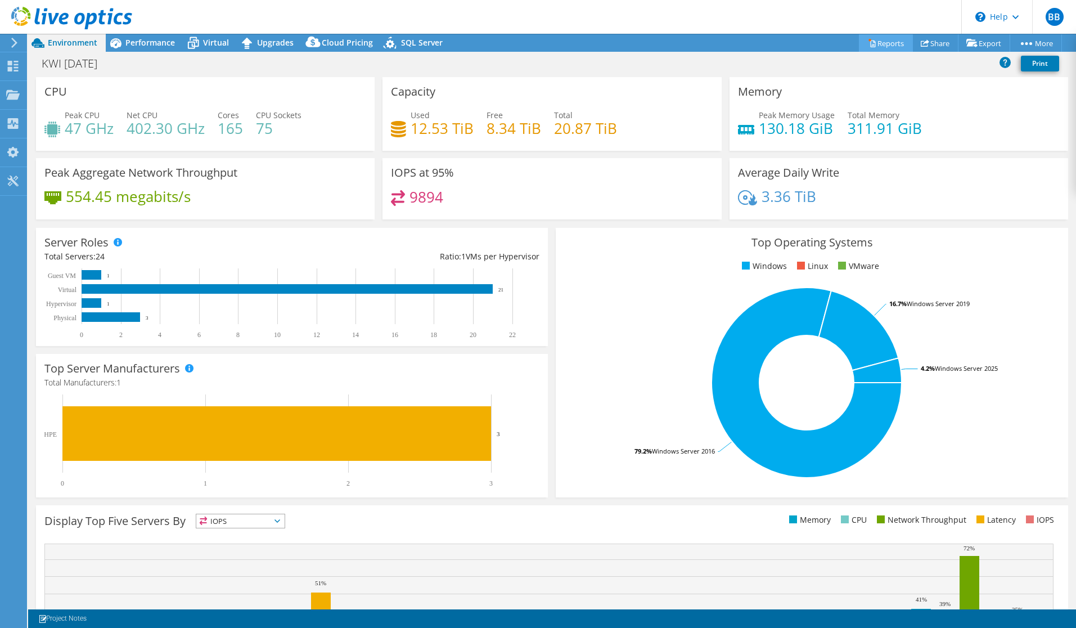
click at [873, 40] on link "Reports" at bounding box center [886, 42] width 54 height 17
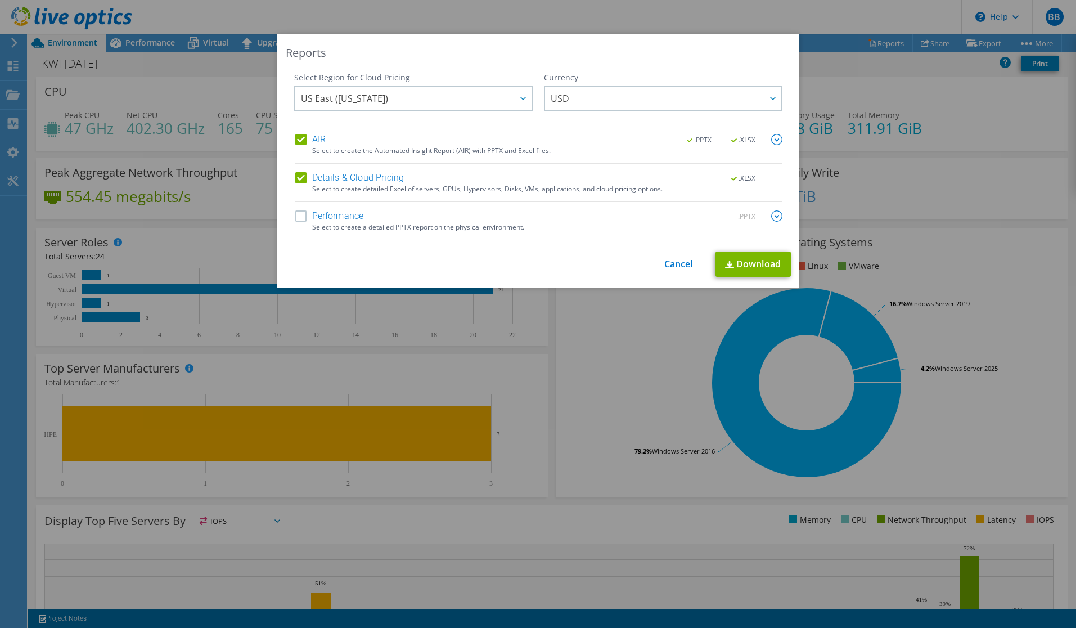
click at [674, 264] on link "Cancel" at bounding box center [678, 264] width 29 height 11
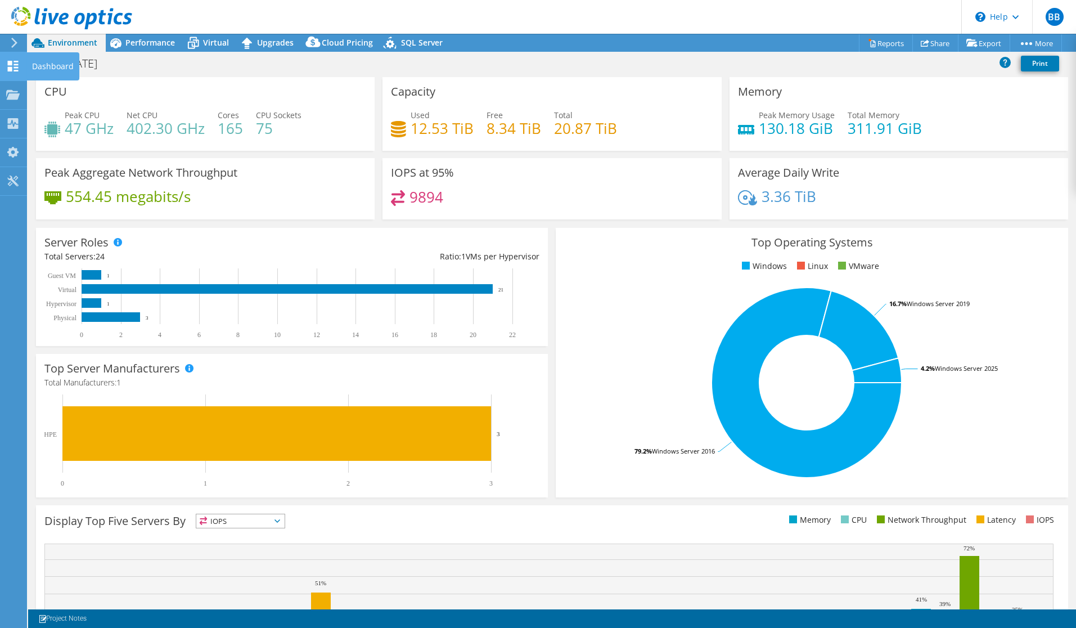
click at [17, 71] on use at bounding box center [13, 66] width 11 height 11
